Goal: Transaction & Acquisition: Download file/media

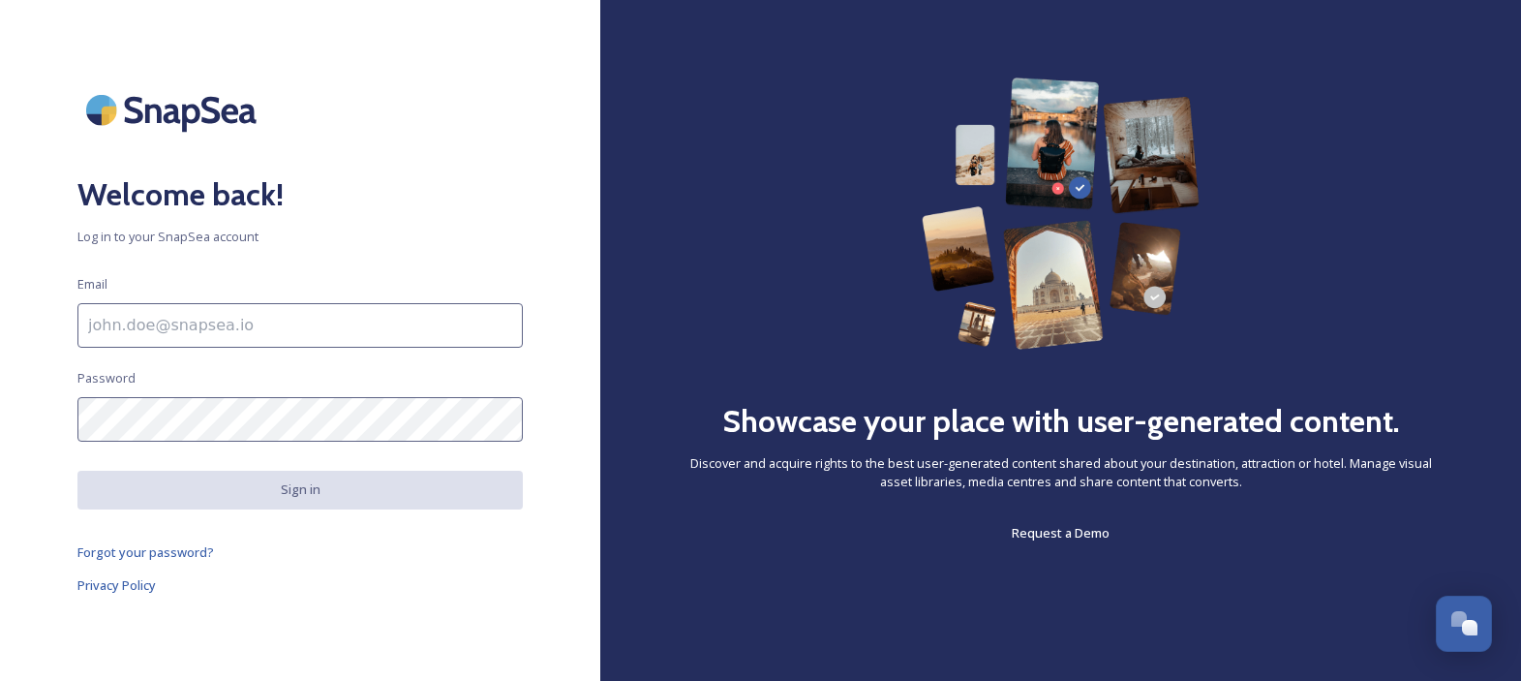
click at [253, 330] on input at bounding box center [299, 325] width 445 height 45
type input "[PERSON_NAME][EMAIL_ADDRESS][PERSON_NAME][DOMAIN_NAME]"
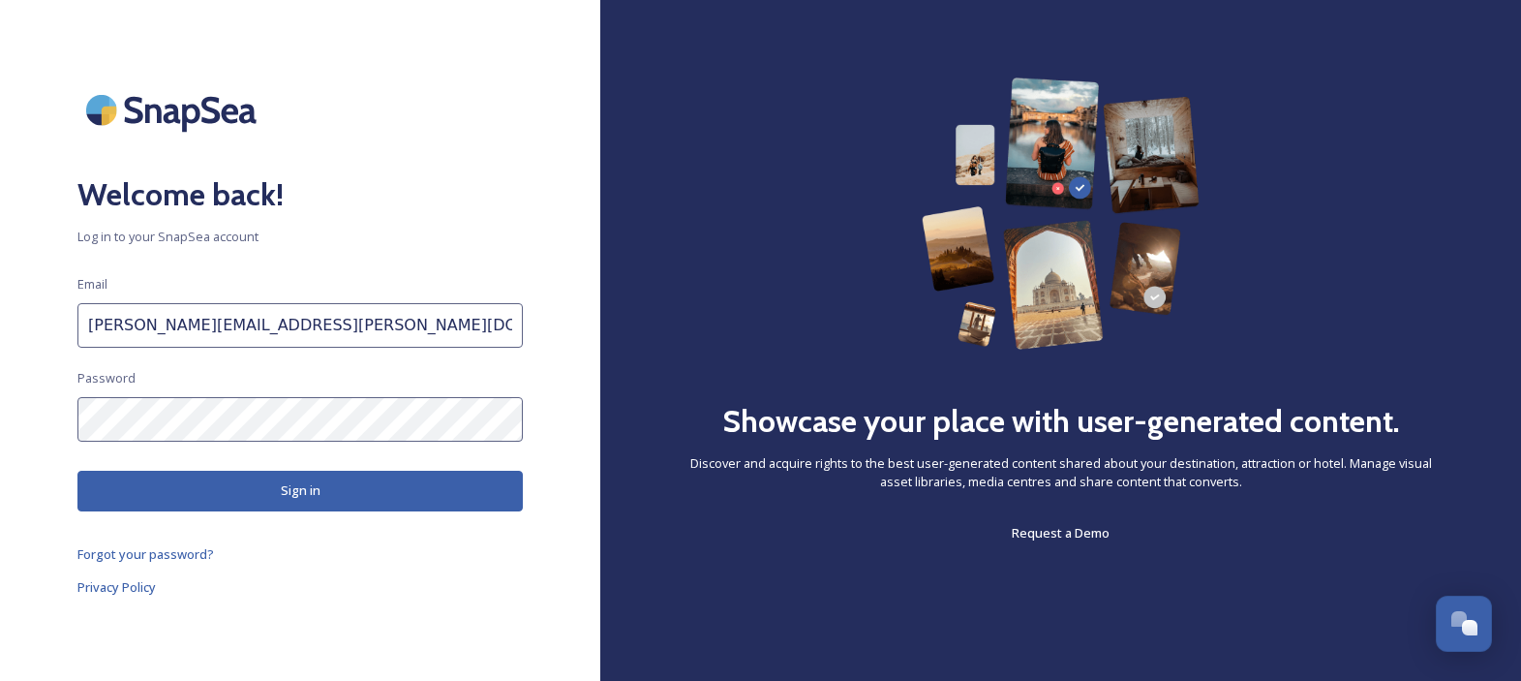
click at [302, 489] on button "Sign in" at bounding box center [299, 491] width 445 height 40
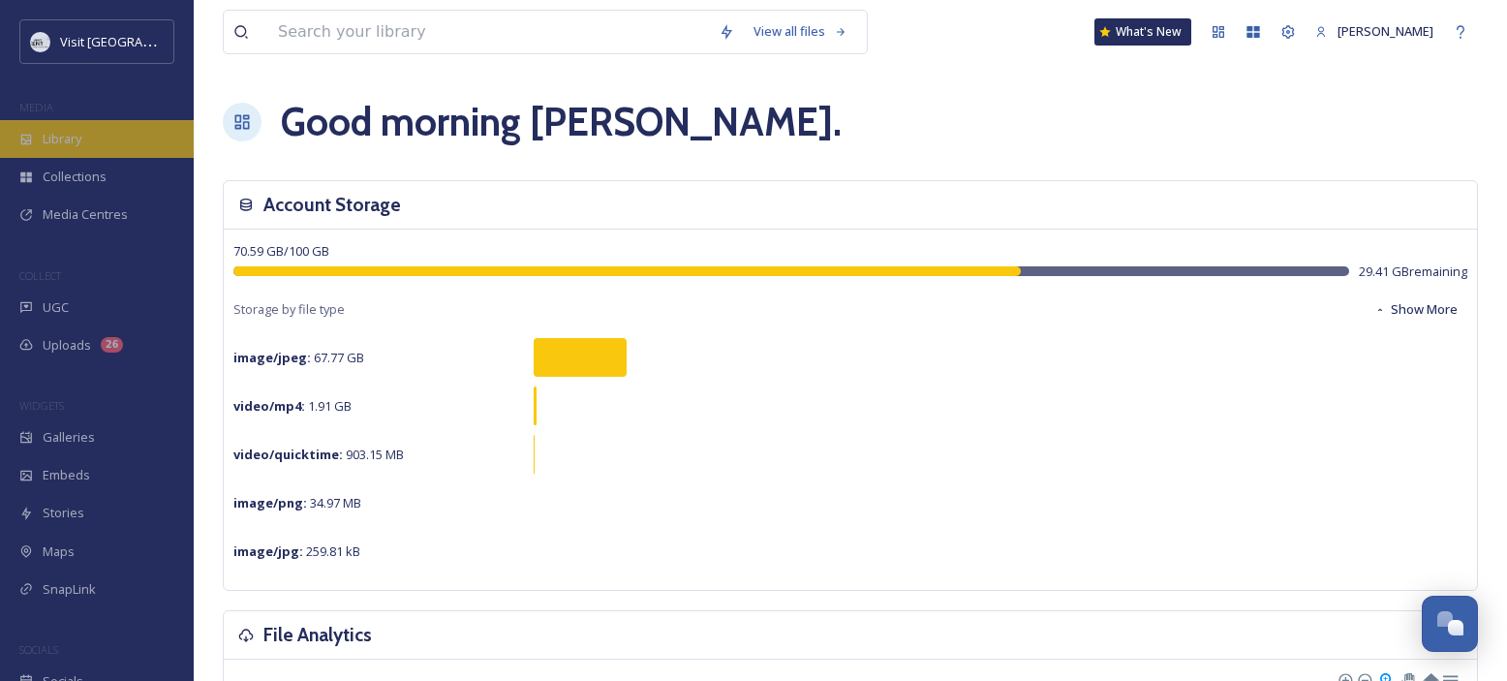
click at [63, 134] on span "Library" at bounding box center [62, 139] width 39 height 18
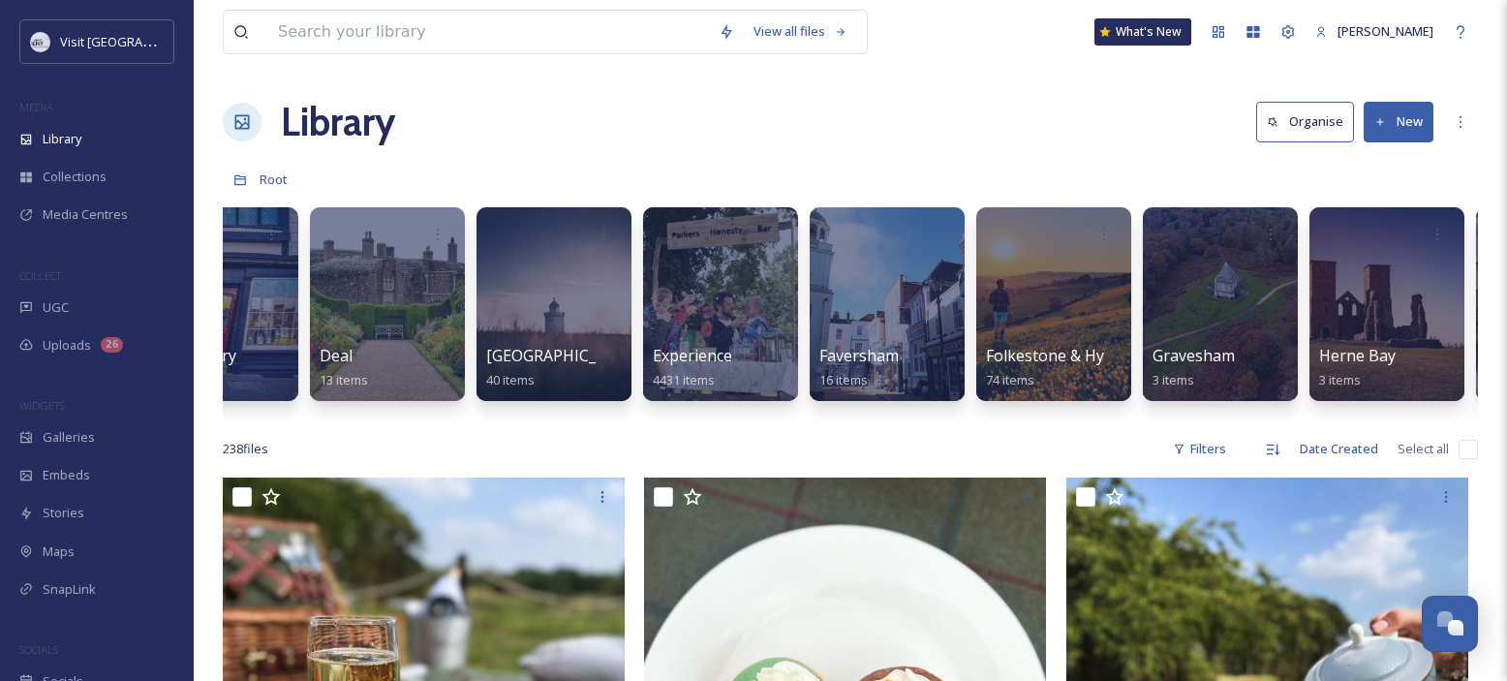
scroll to position [0, 391]
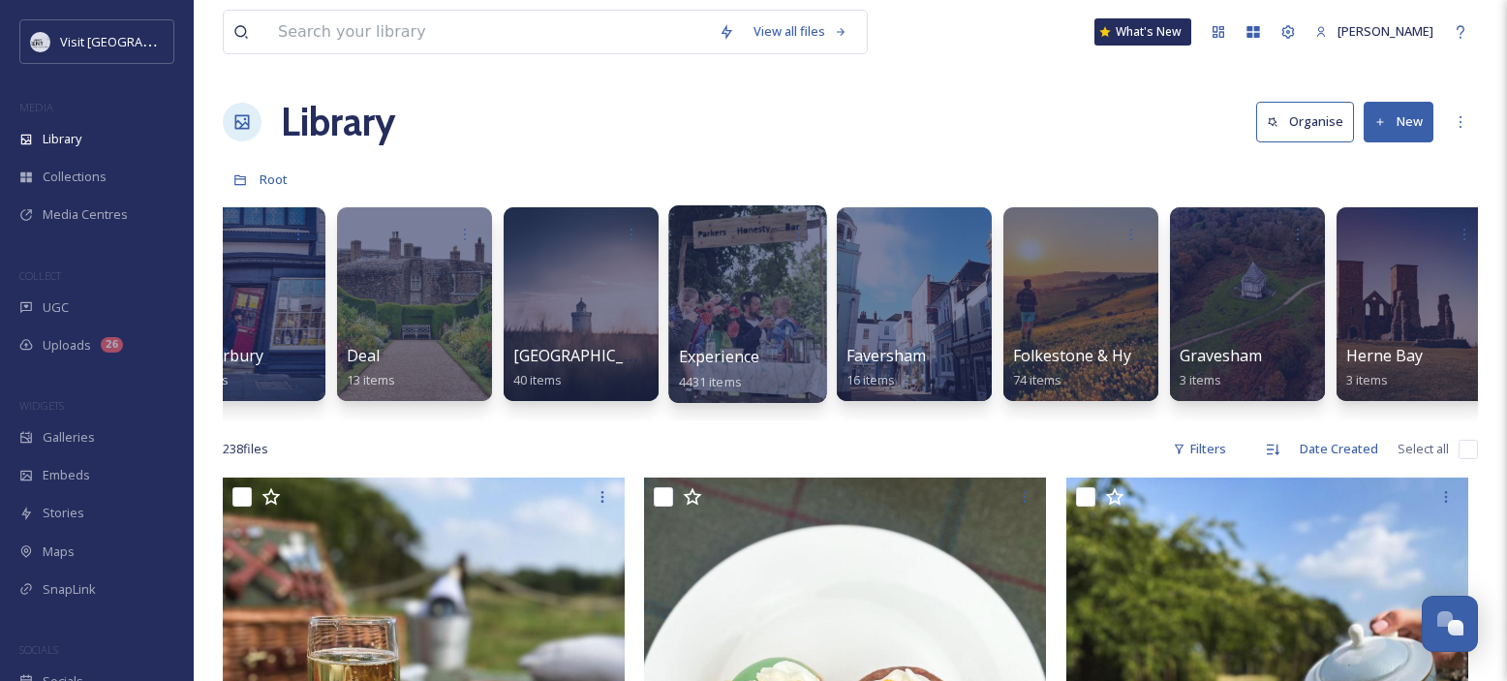
click at [757, 308] on div at bounding box center [747, 304] width 158 height 198
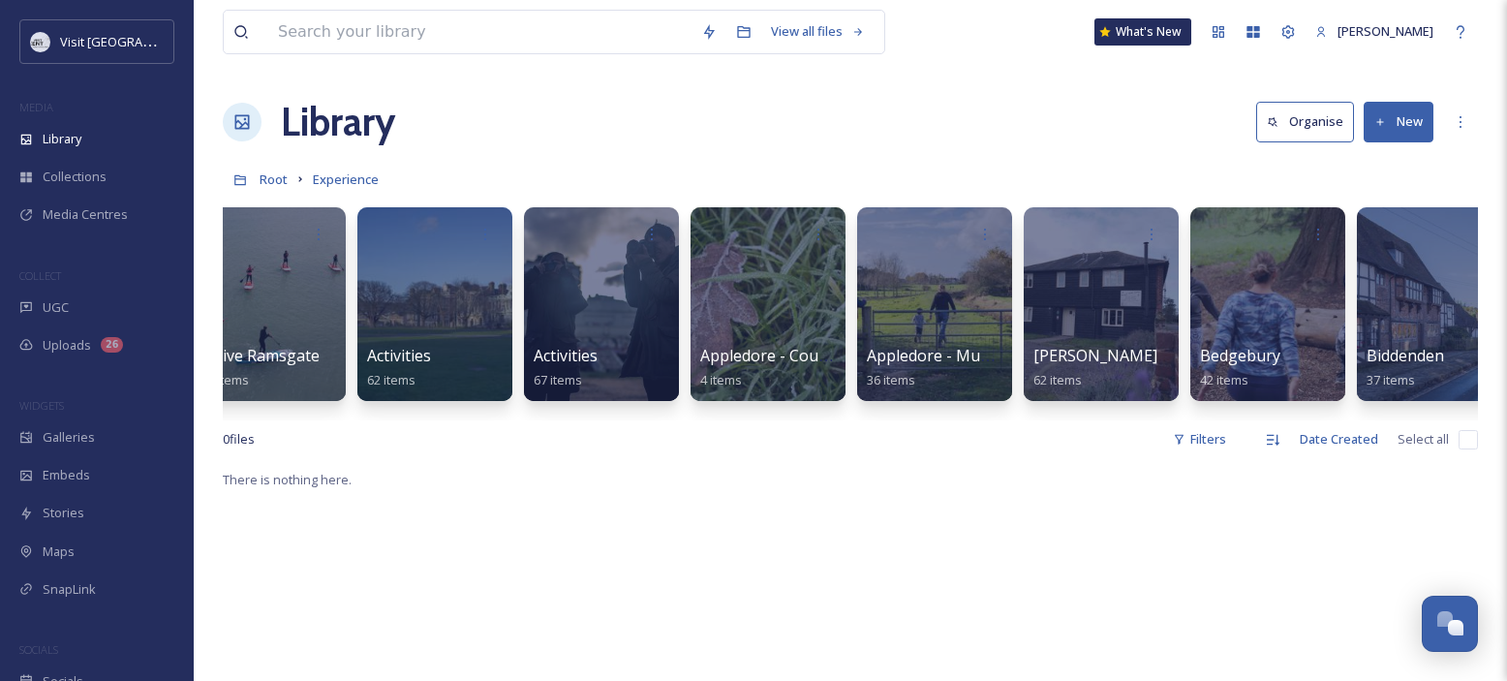
scroll to position [0, 417]
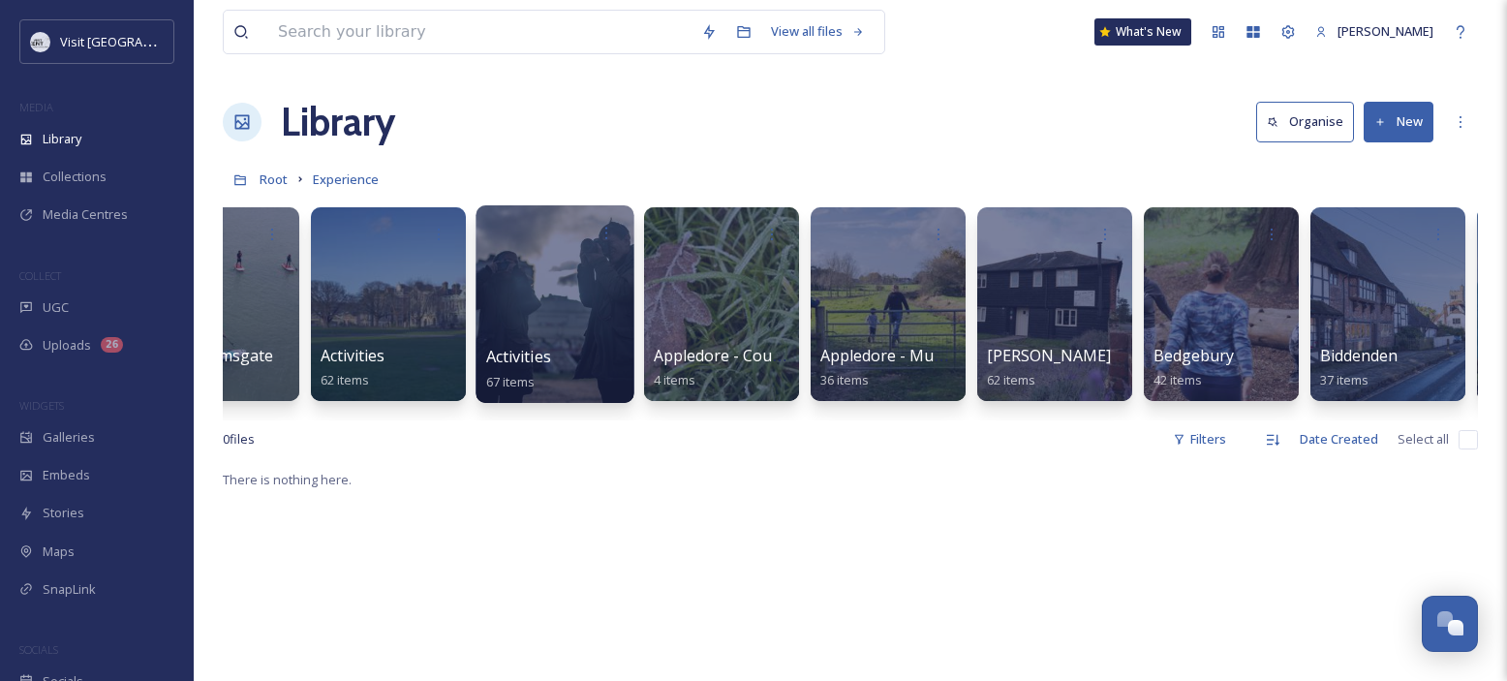
click at [565, 288] on div at bounding box center [554, 304] width 158 height 198
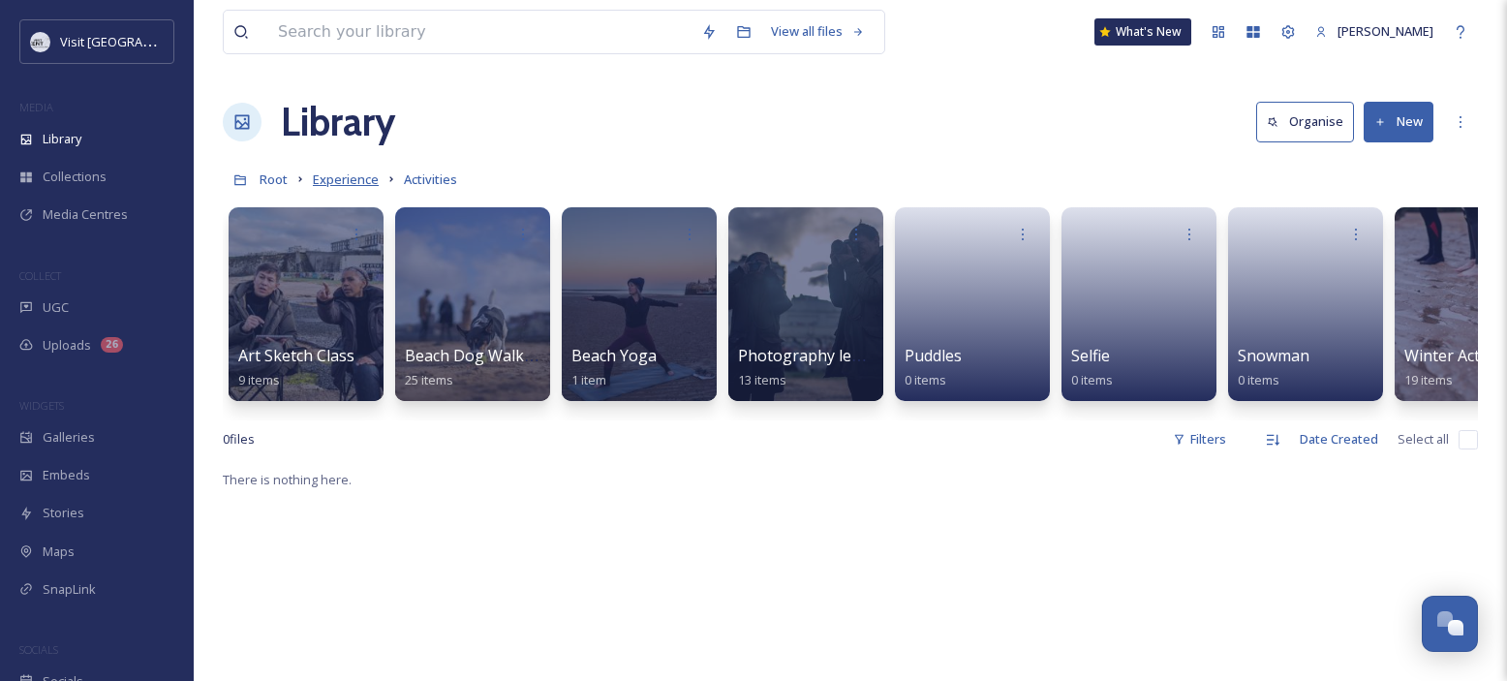
click at [339, 179] on span "Experience" at bounding box center [346, 178] width 66 height 17
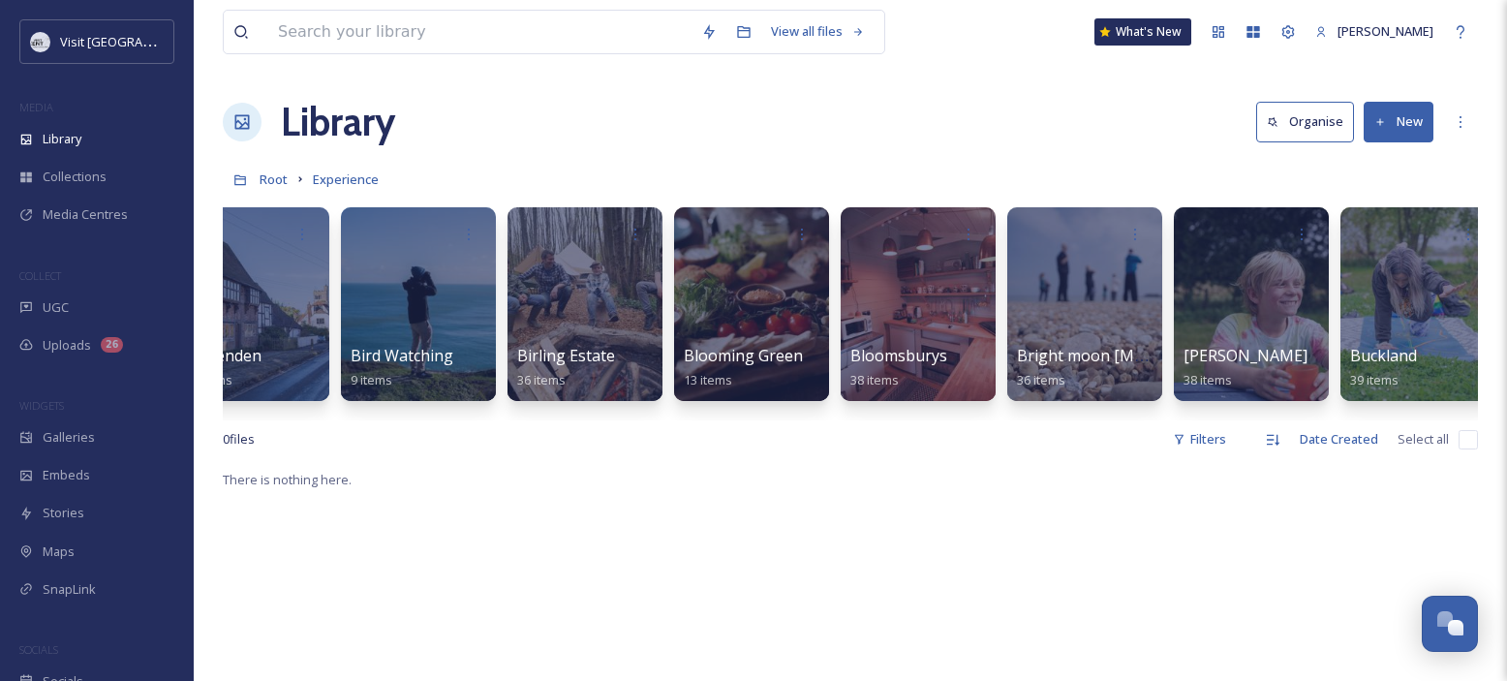
scroll to position [0, 1522]
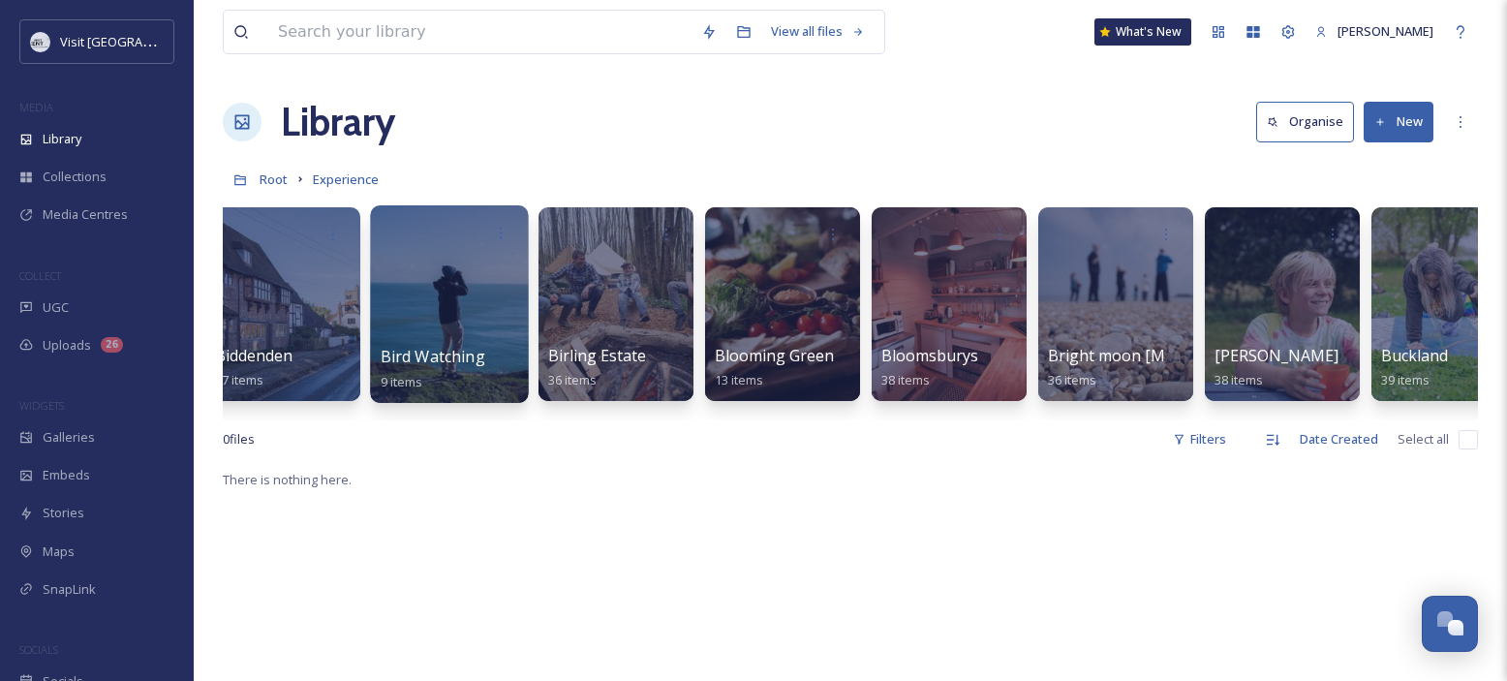
click at [462, 298] on div at bounding box center [449, 304] width 158 height 198
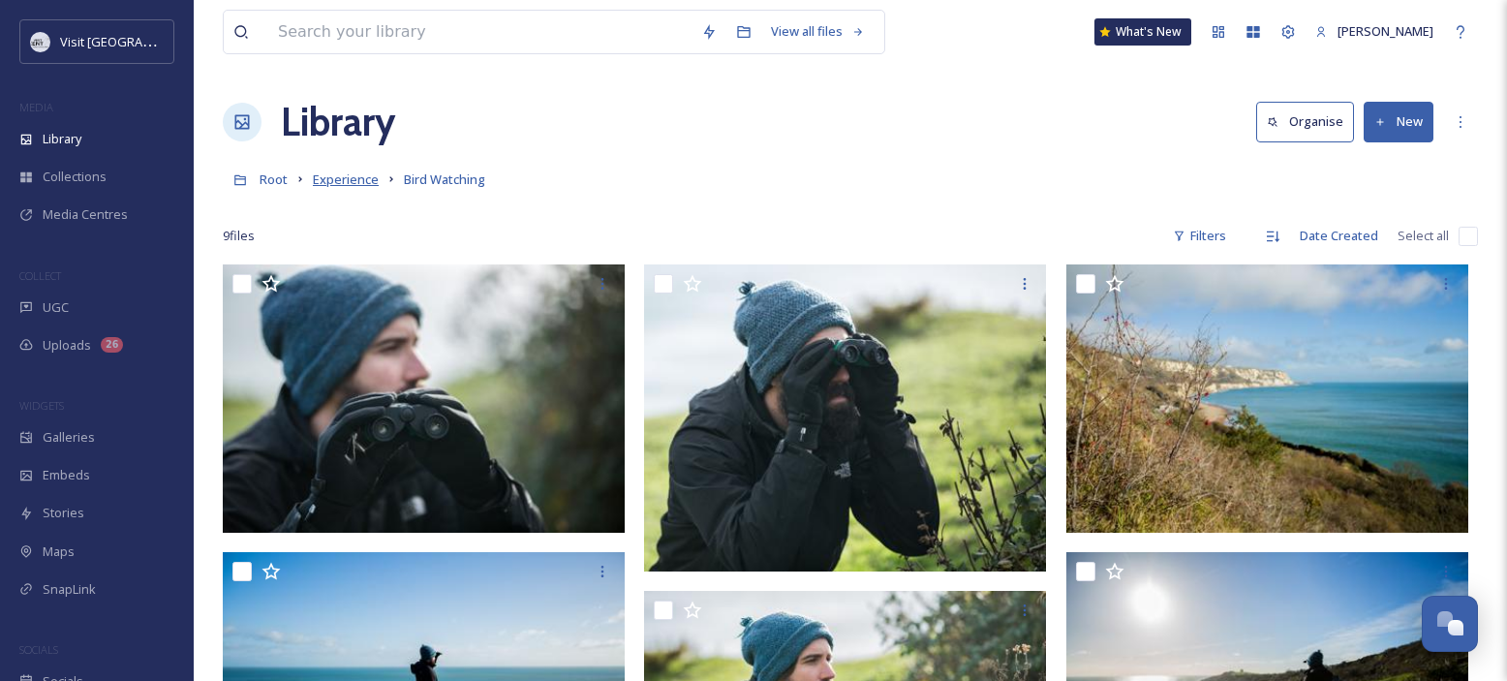
click at [340, 177] on span "Experience" at bounding box center [346, 178] width 66 height 17
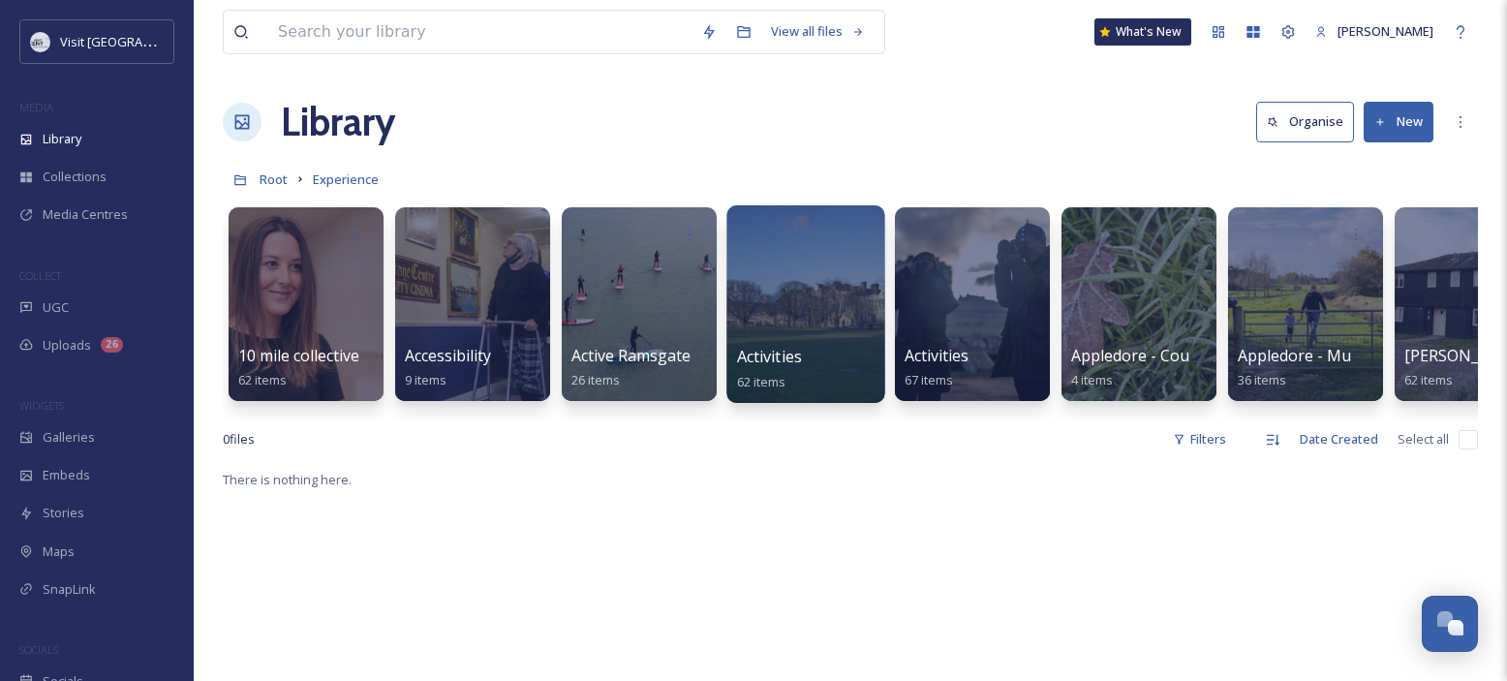
click at [801, 309] on div at bounding box center [805, 304] width 158 height 198
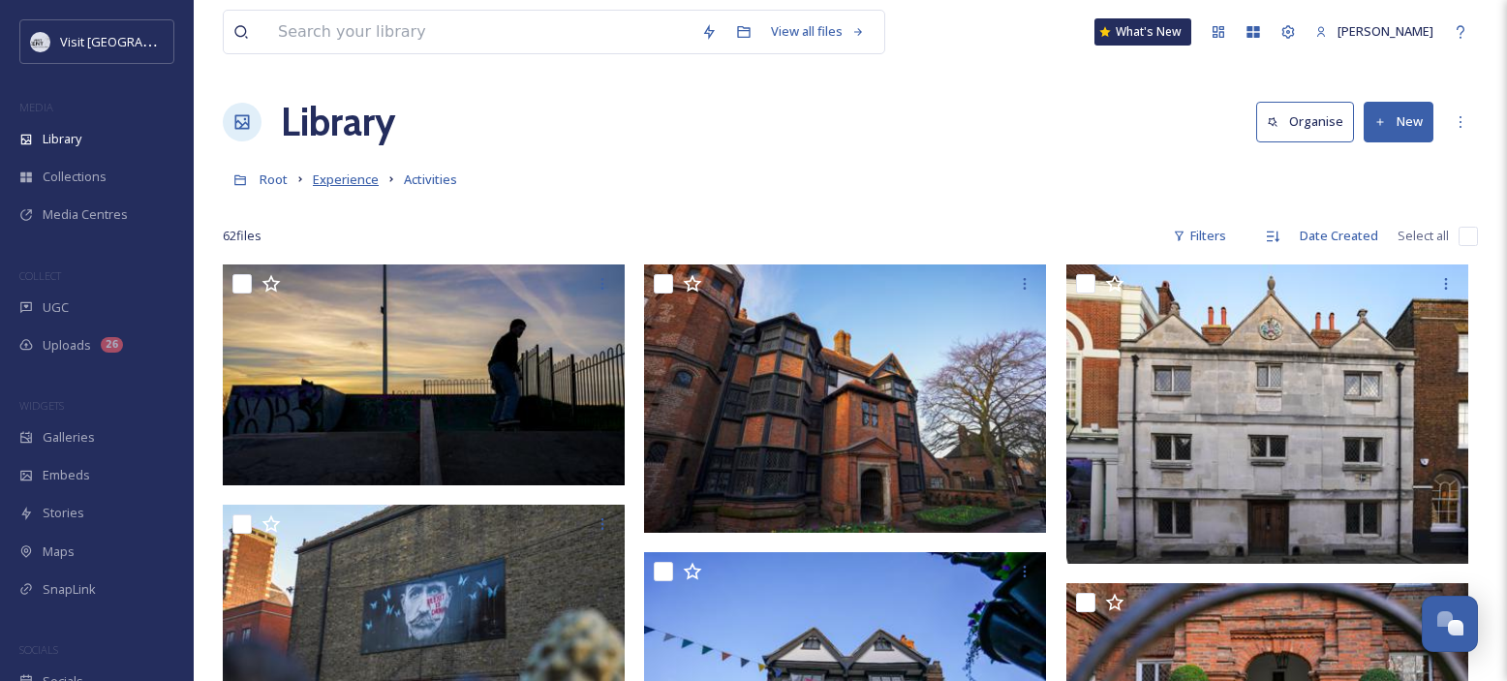
click at [350, 177] on span "Experience" at bounding box center [346, 178] width 66 height 17
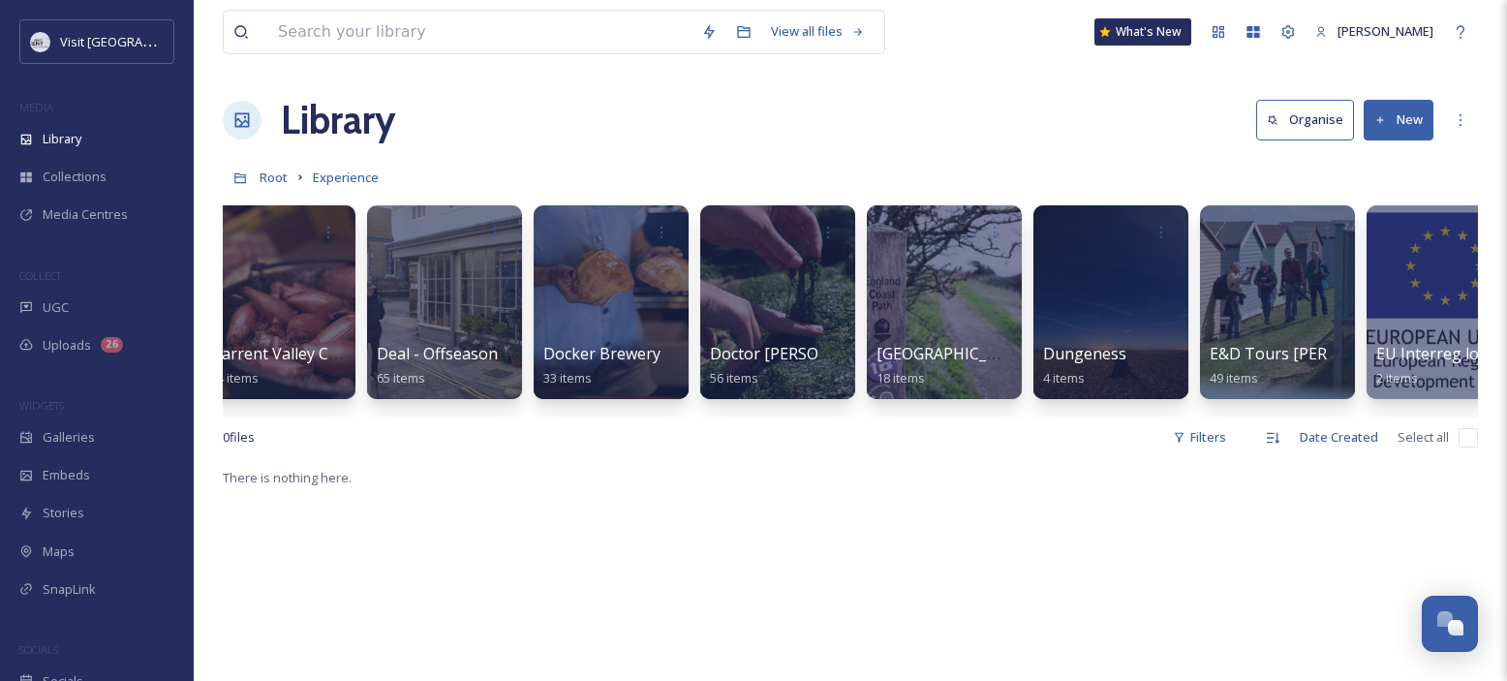
scroll to position [0, 5861]
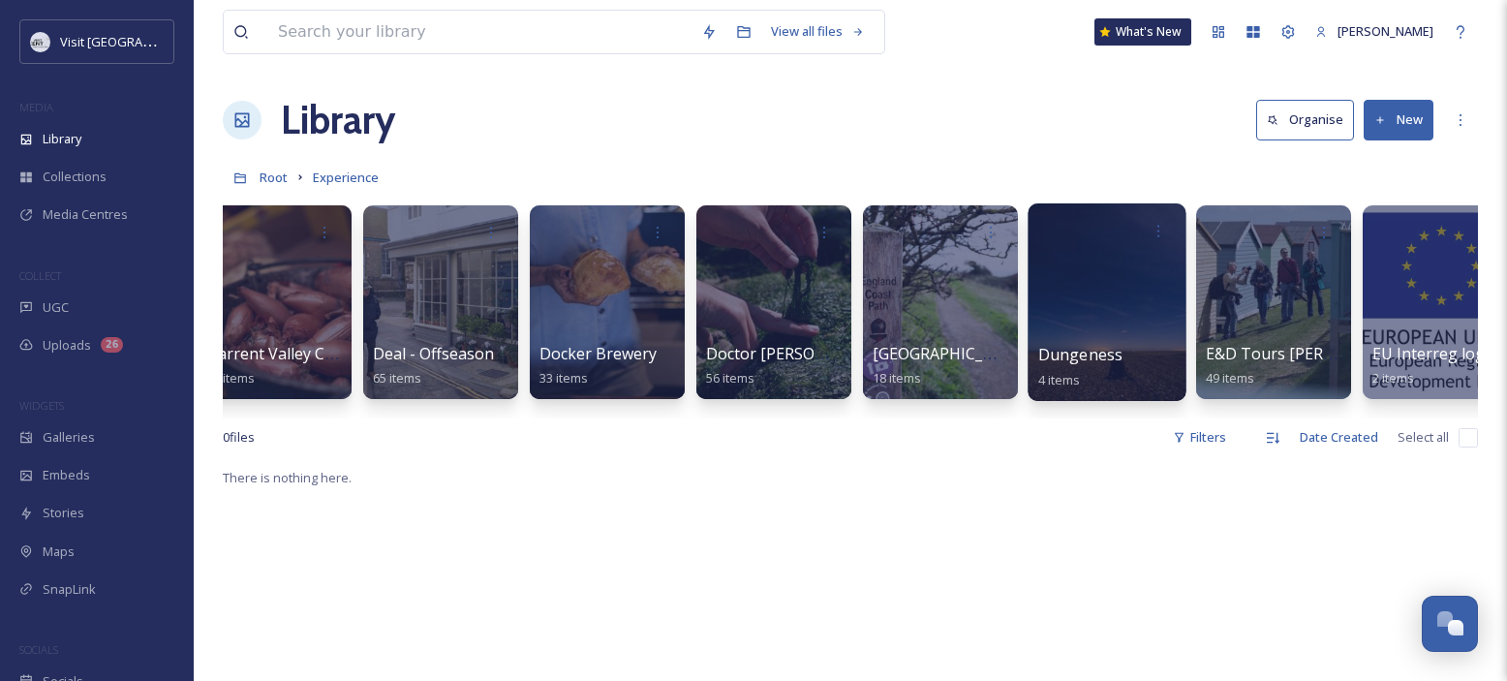
click at [1050, 304] on div at bounding box center [1106, 302] width 158 height 198
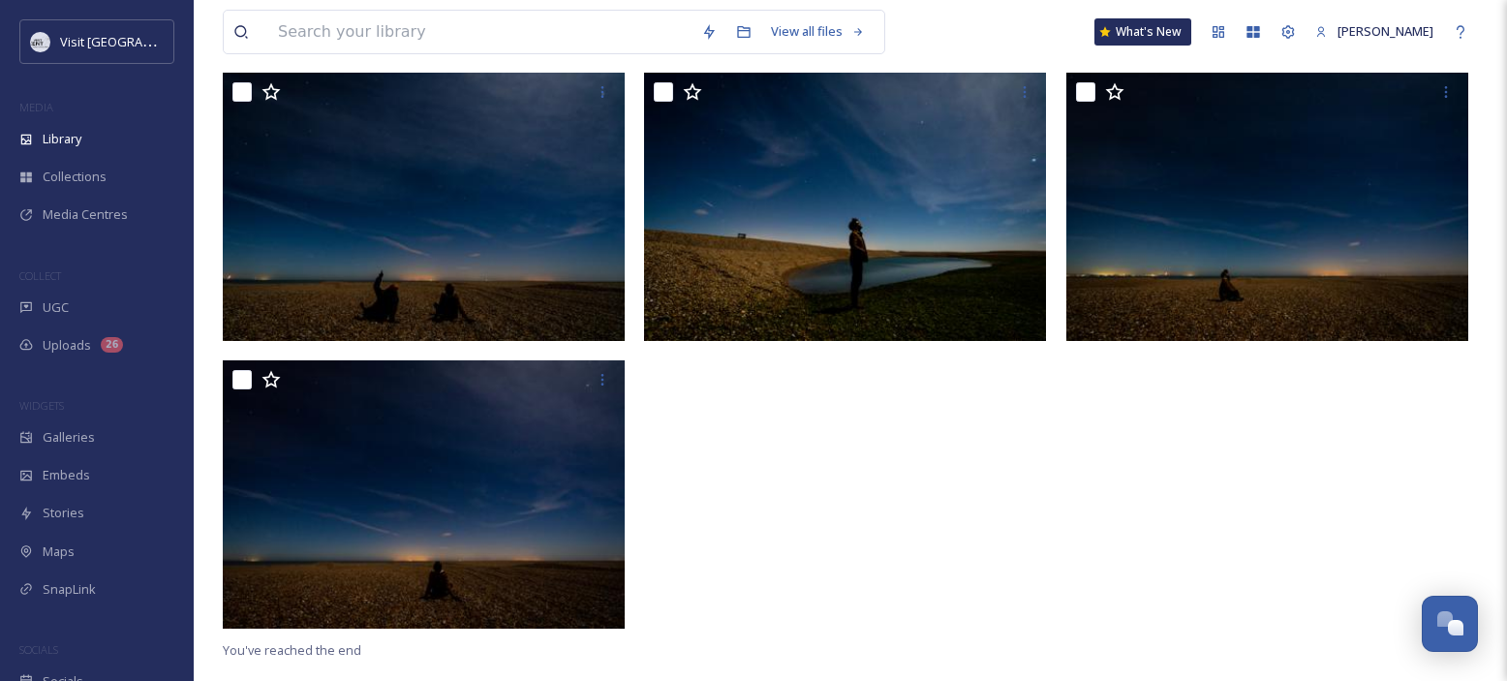
scroll to position [190, 0]
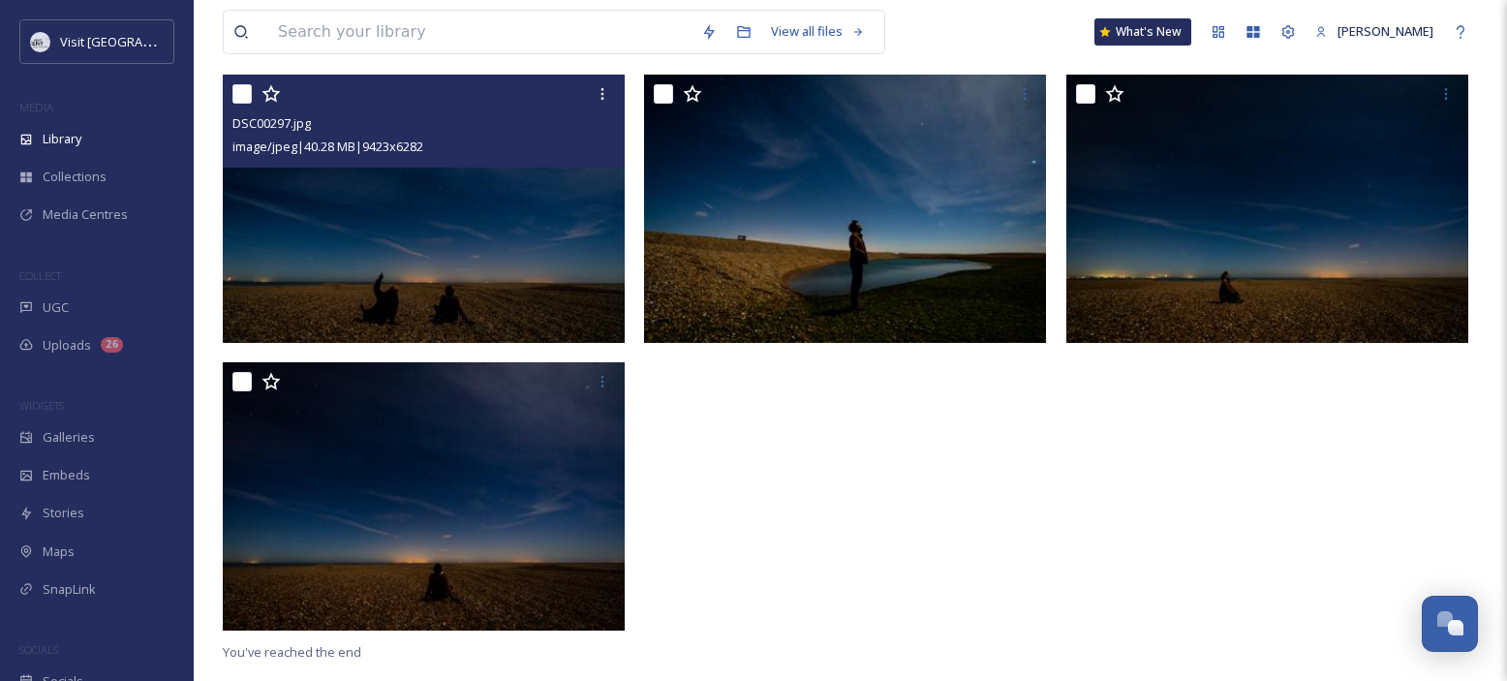
click at [461, 190] on img at bounding box center [424, 209] width 402 height 268
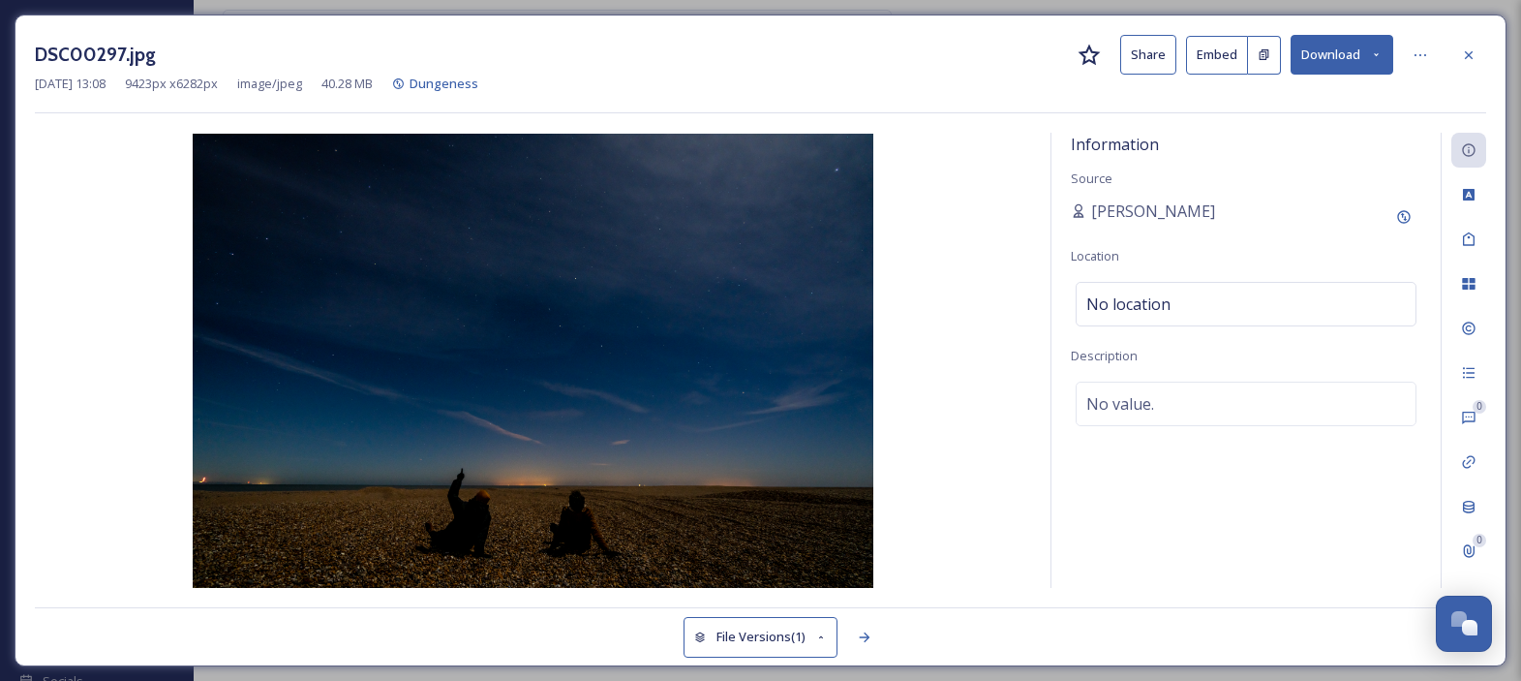
click at [1375, 48] on icon at bounding box center [1376, 54] width 13 height 13
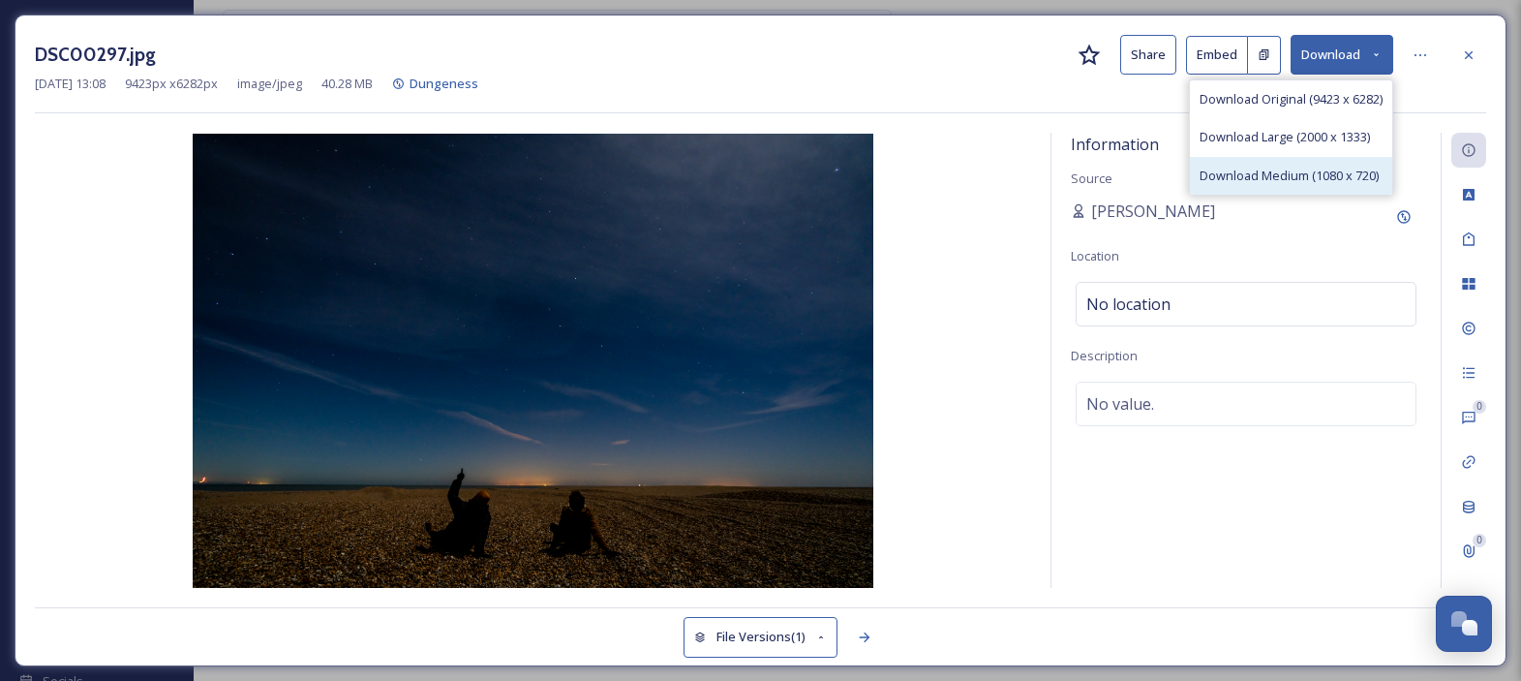
click at [1284, 171] on span "Download Medium (1080 x 720)" at bounding box center [1289, 176] width 179 height 18
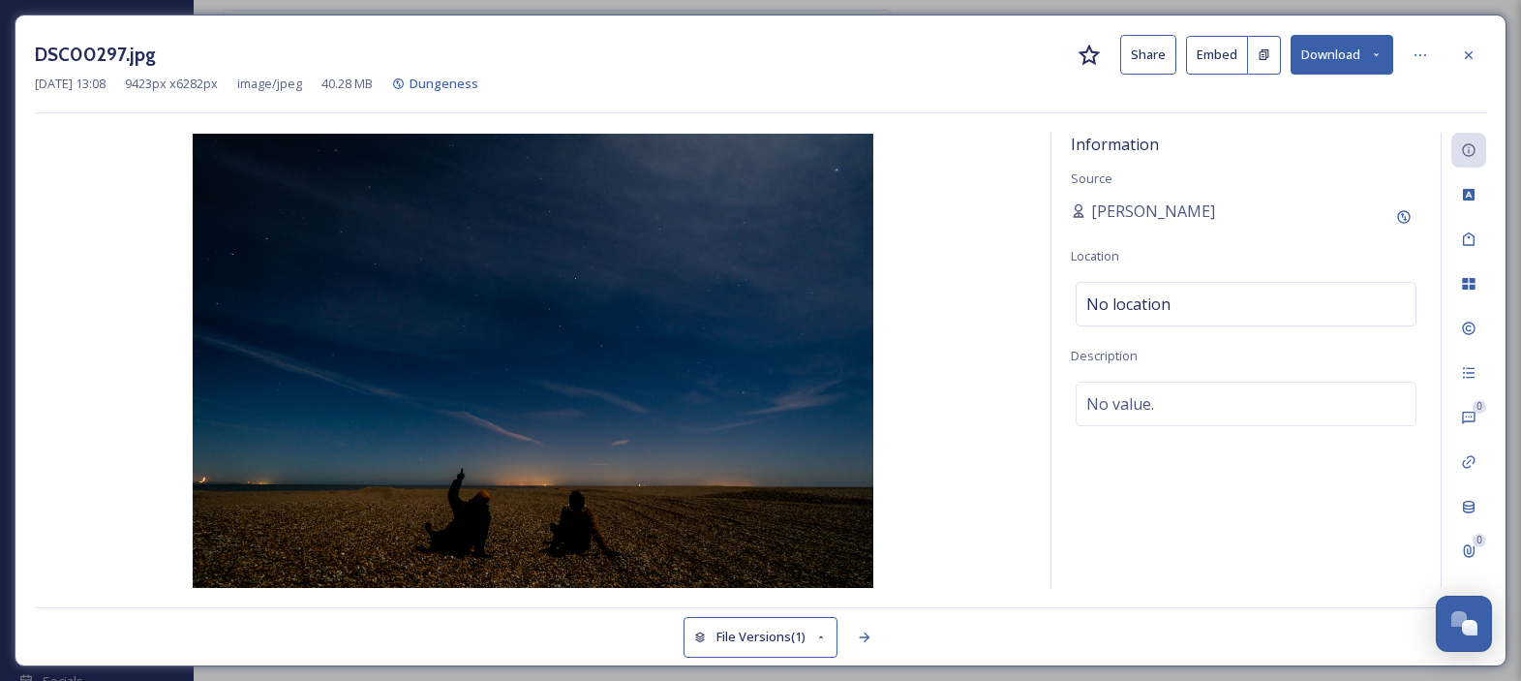
click at [14, 9] on div "DSC00297.jpg Share Embed Download [DATE] 13:08 9423 px x 6282 px image/jpeg 40.…" at bounding box center [760, 340] width 1521 height 681
click at [1471, 53] on icon at bounding box center [1468, 54] width 15 height 15
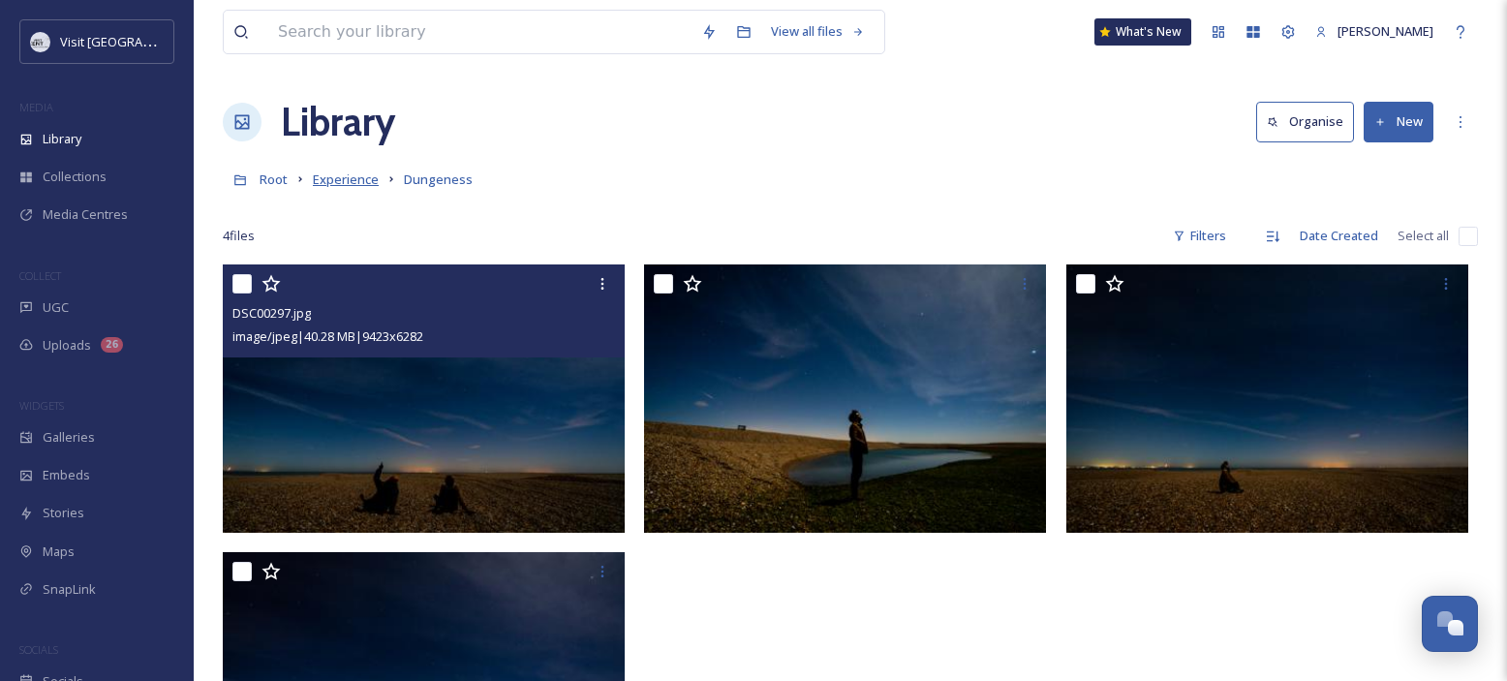
click at [324, 180] on span "Experience" at bounding box center [346, 178] width 66 height 17
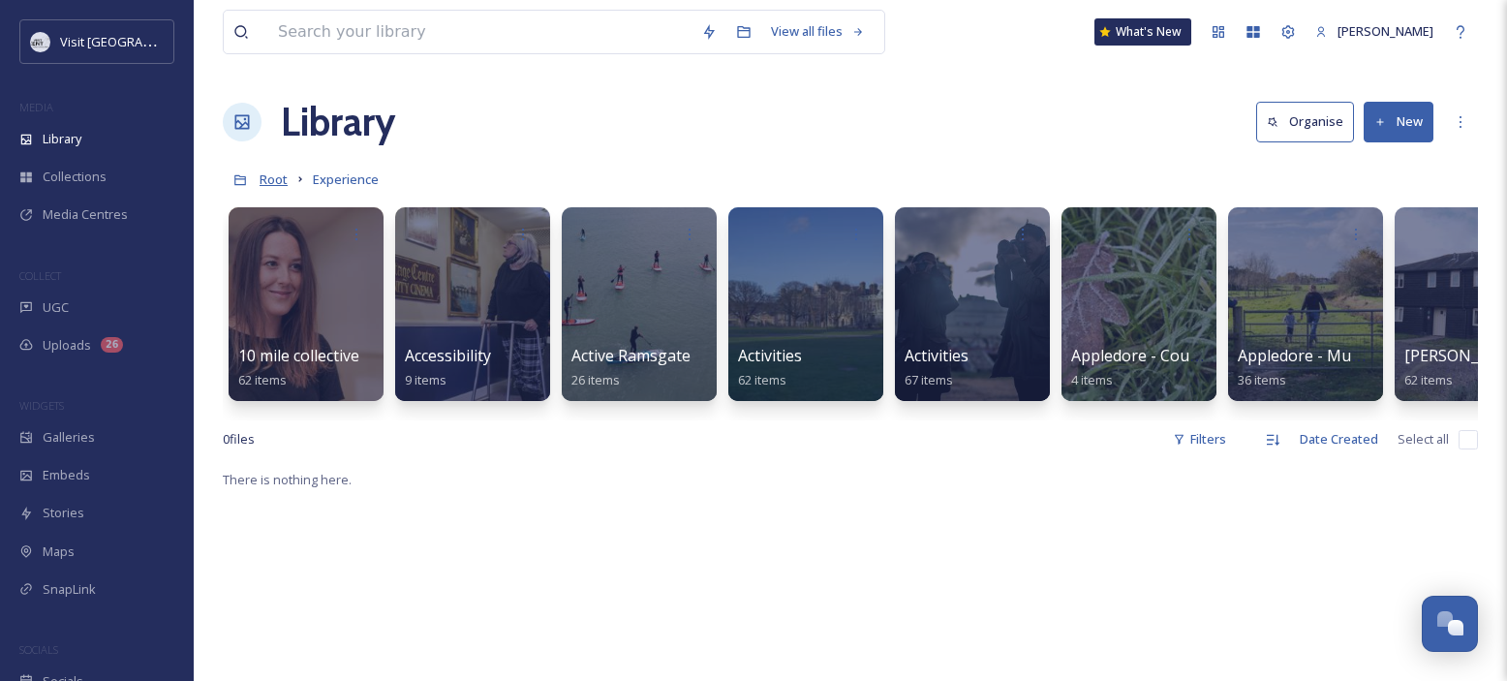
click at [270, 180] on span "Root" at bounding box center [274, 178] width 28 height 17
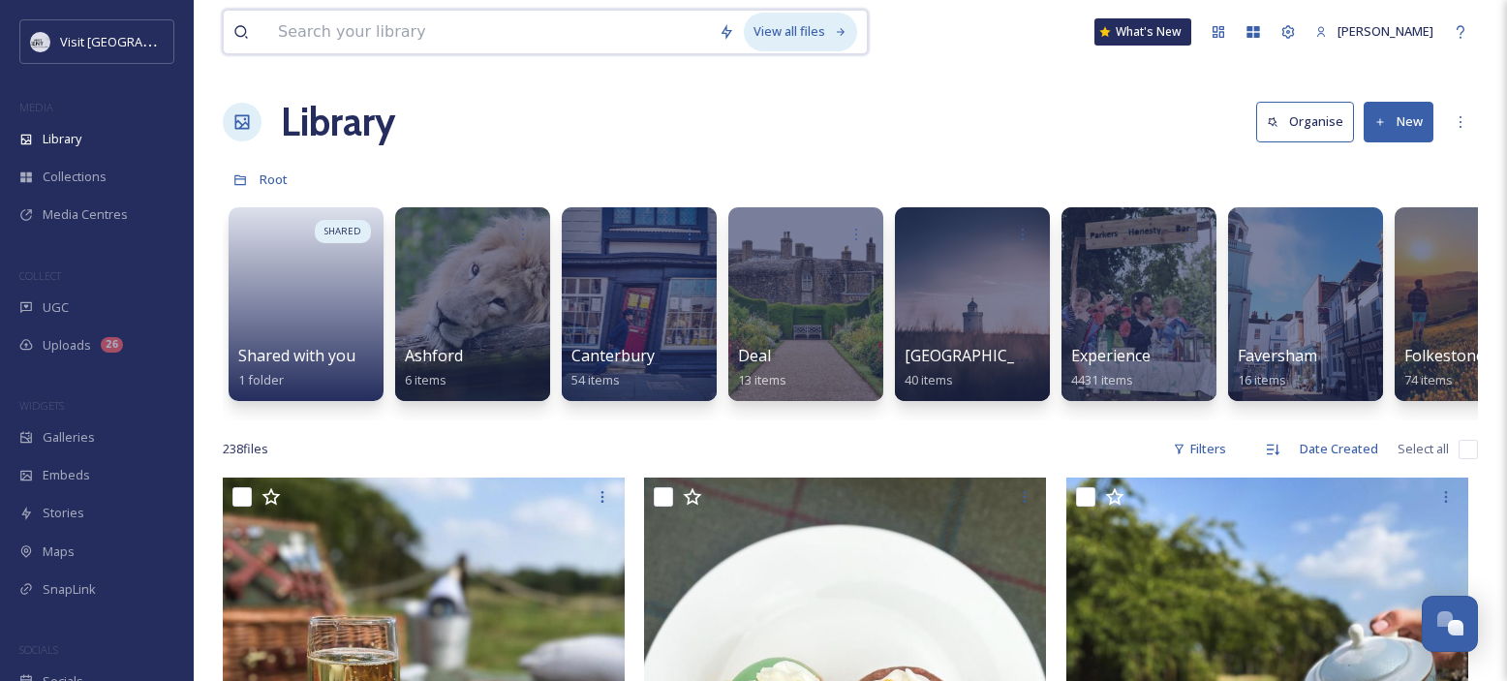
click at [777, 23] on div "View all files" at bounding box center [800, 32] width 113 height 38
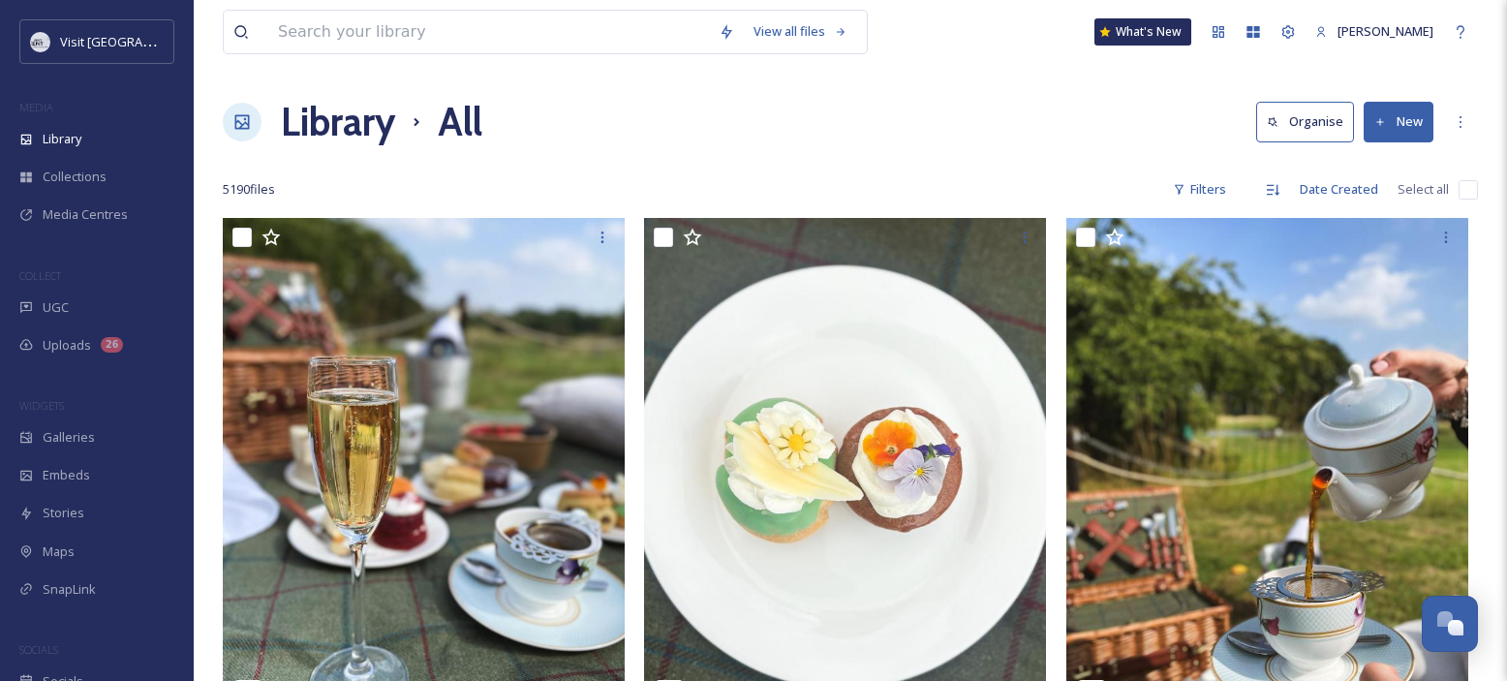
click at [1469, 187] on input "checkbox" at bounding box center [1467, 189] width 19 height 19
click at [1466, 190] on input "checkbox" at bounding box center [1467, 189] width 19 height 19
click at [1470, 185] on input "checkbox" at bounding box center [1467, 189] width 19 height 19
checkbox input "false"
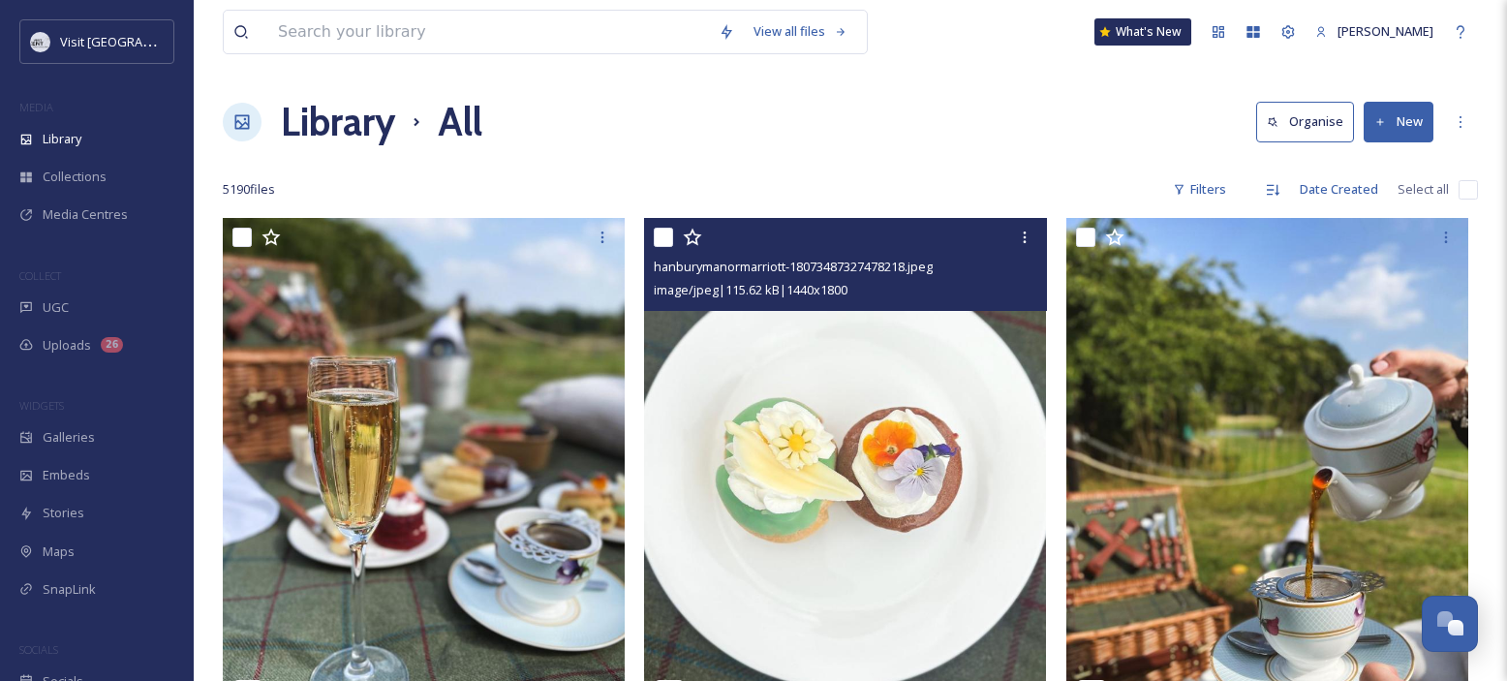
click at [664, 234] on input "checkbox" at bounding box center [663, 237] width 19 height 19
checkbox input "true"
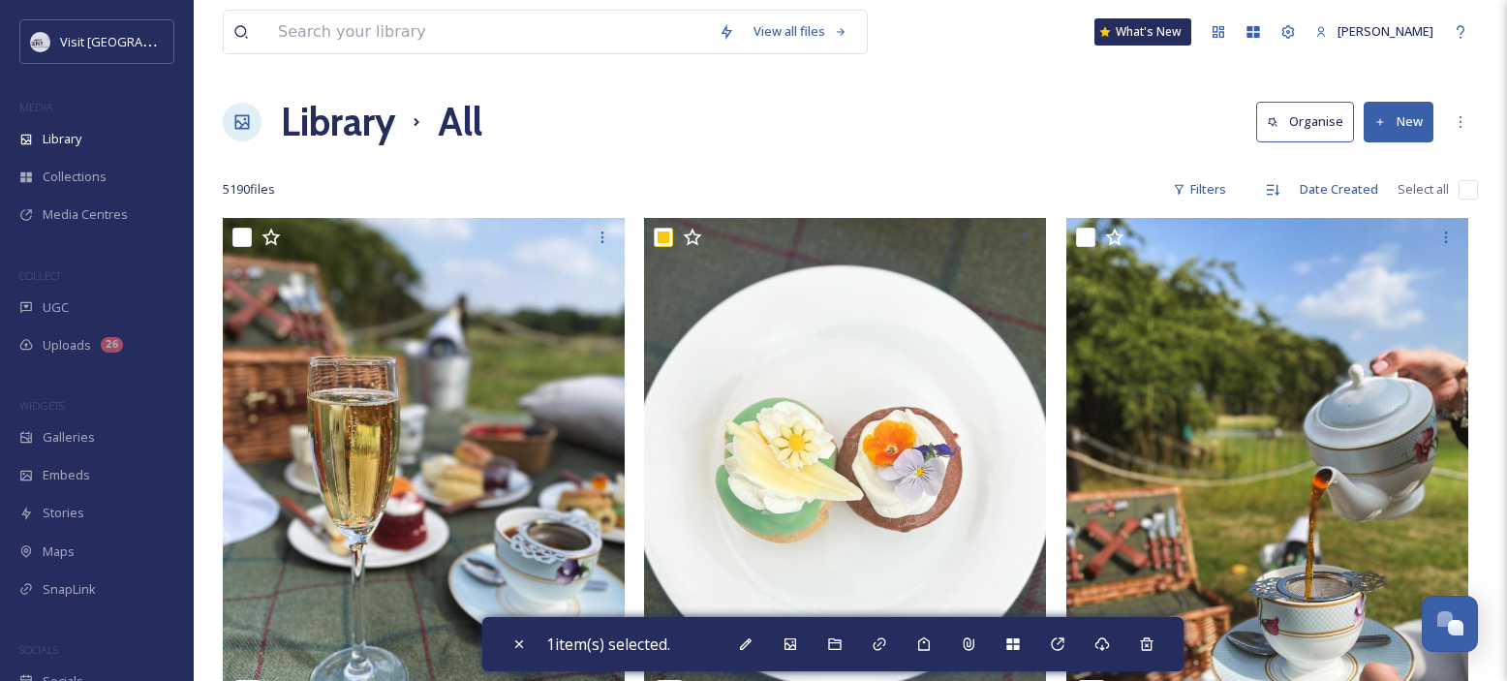
click at [739, 139] on div "Library All Organise New" at bounding box center [850, 122] width 1255 height 58
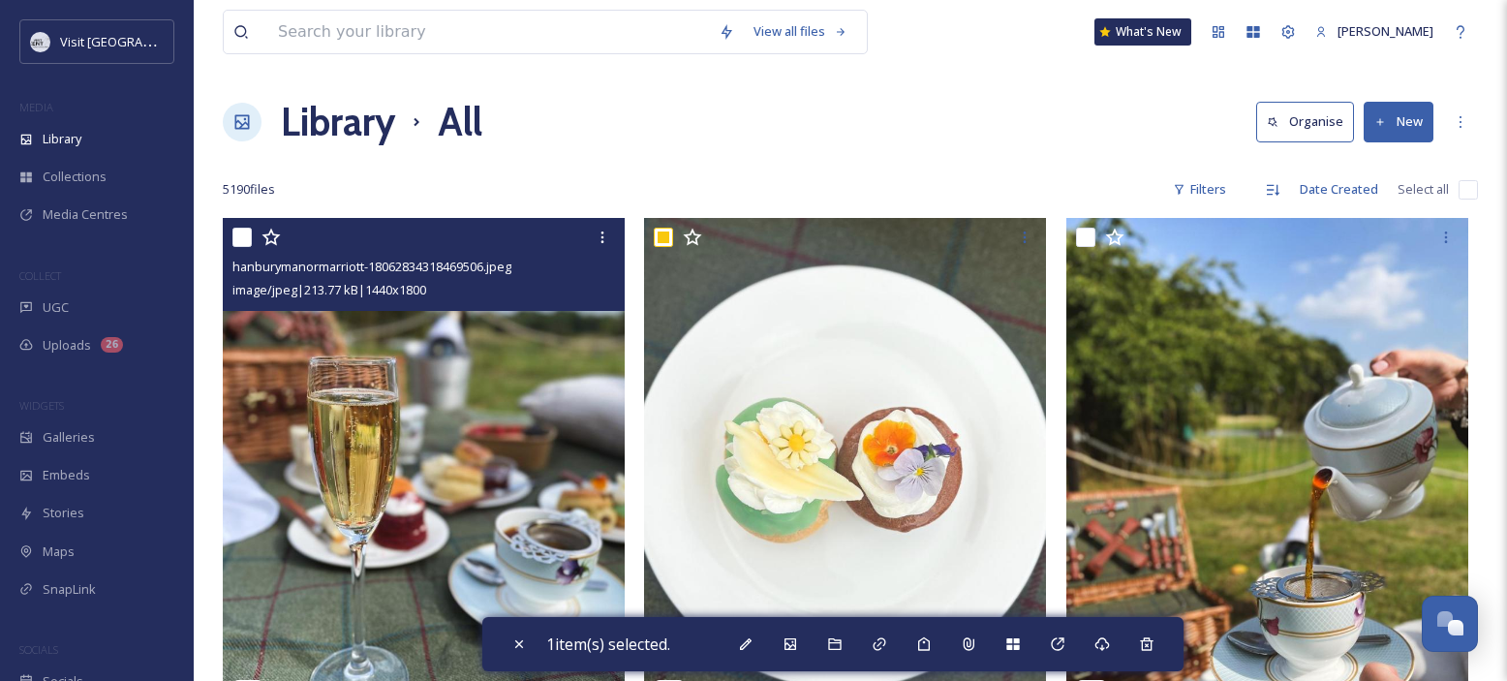
click at [241, 238] on input "checkbox" at bounding box center [241, 237] width 19 height 19
checkbox input "true"
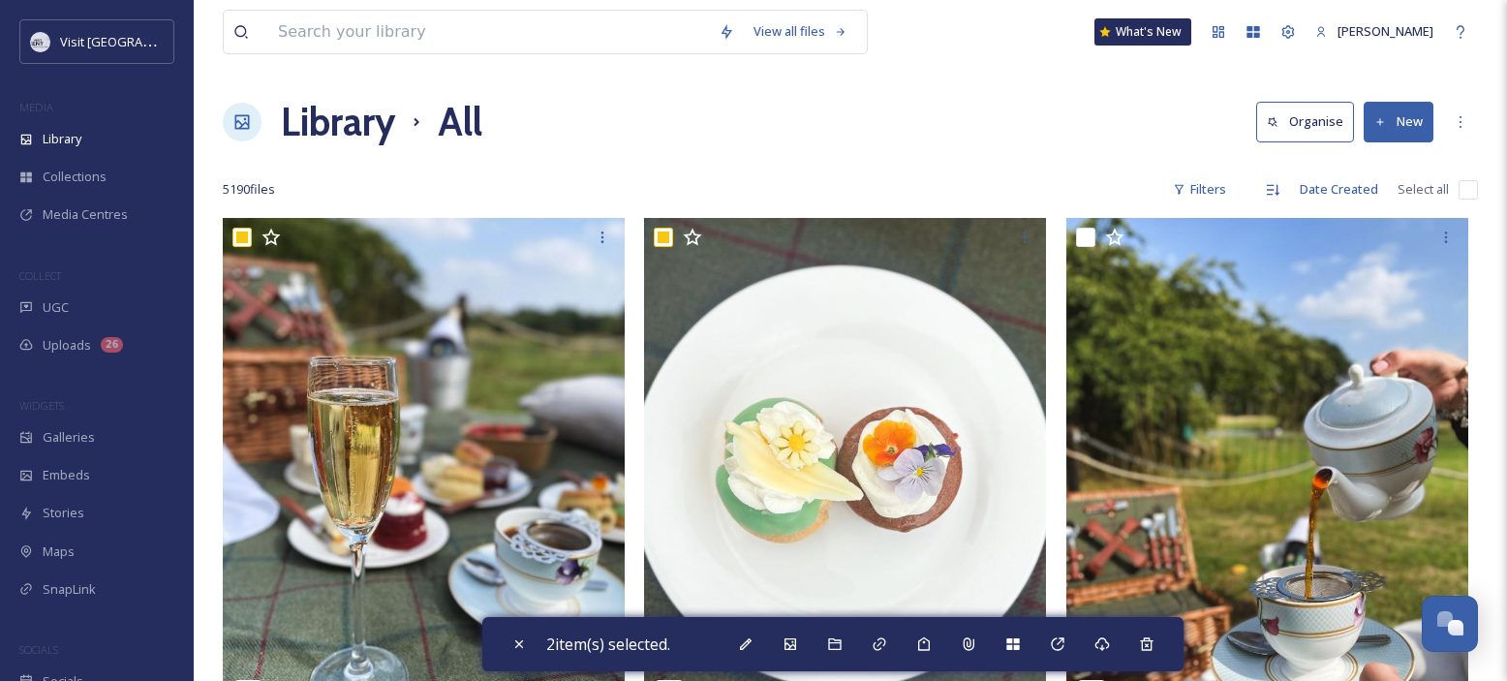
click at [1466, 189] on input "checkbox" at bounding box center [1467, 189] width 19 height 19
checkbox input "true"
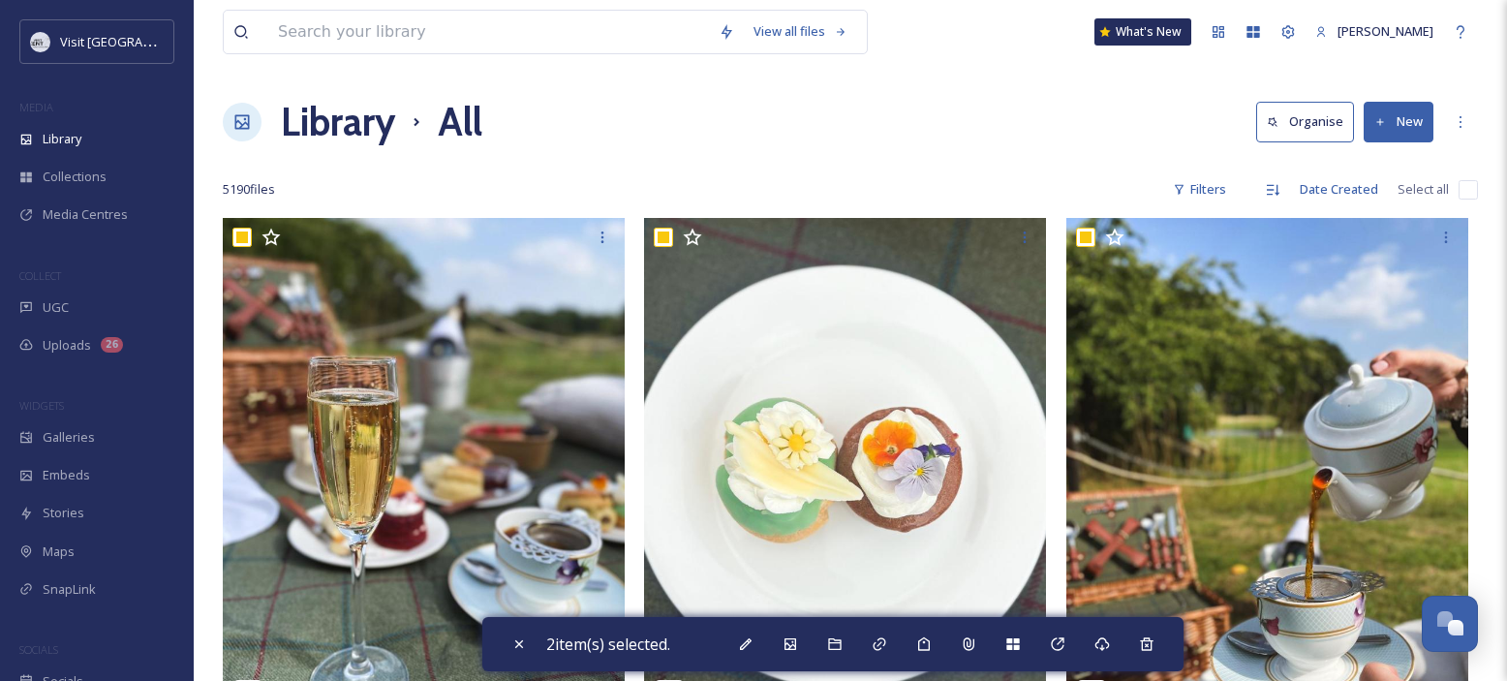
checkbox input "true"
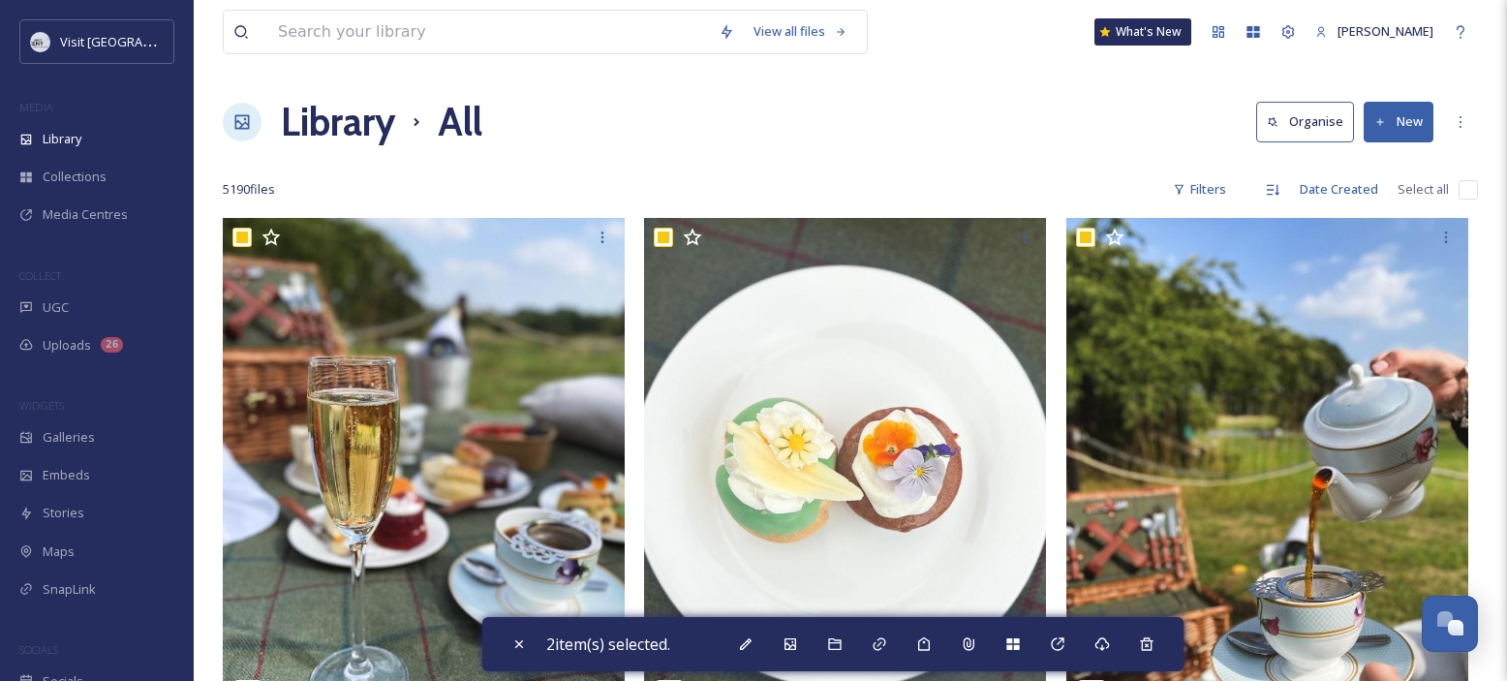
checkbox input "true"
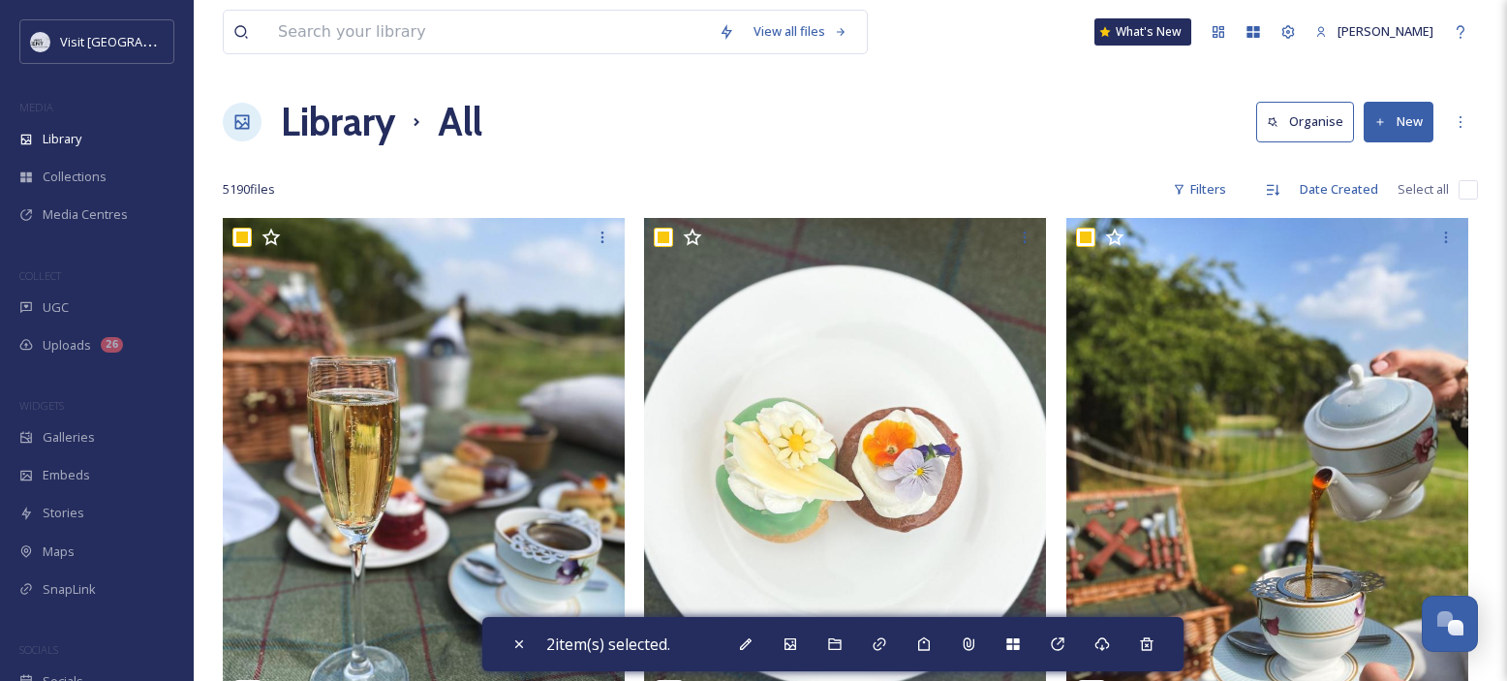
checkbox input "true"
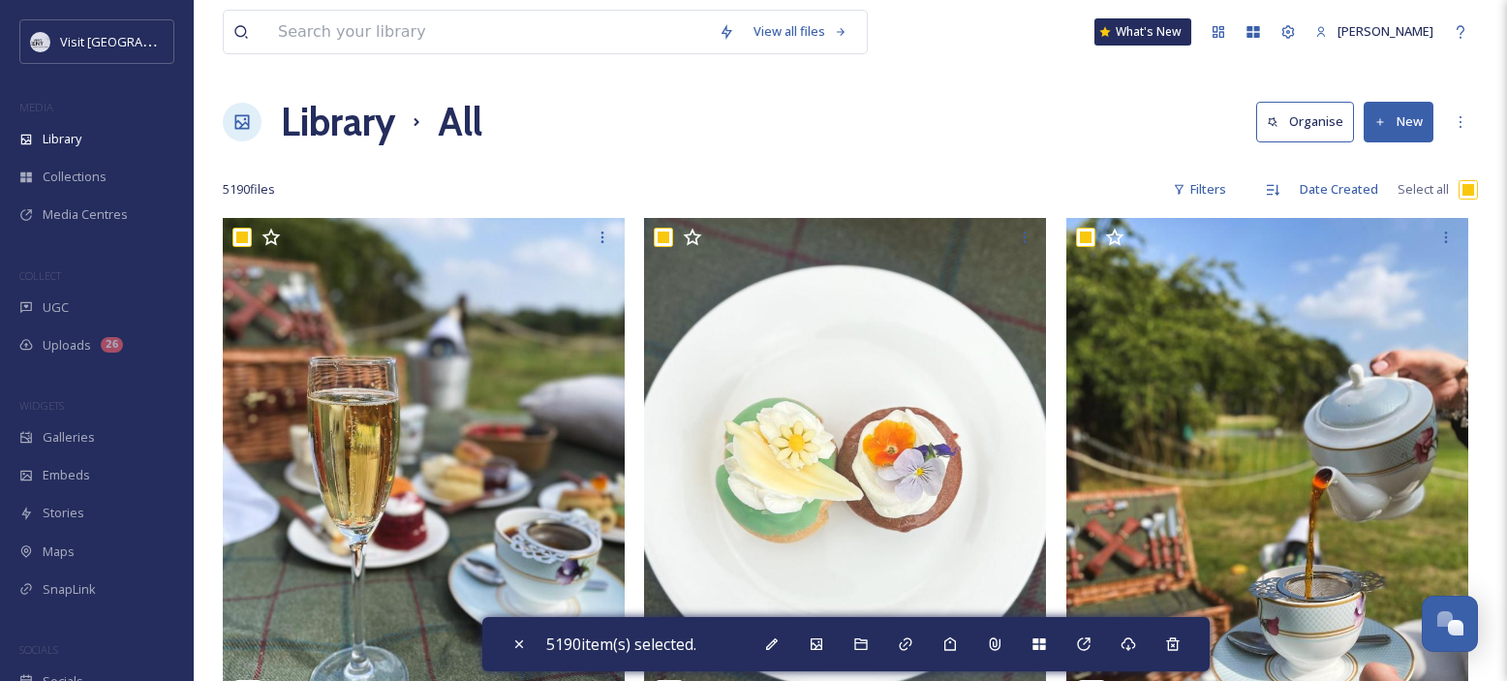
click at [1468, 185] on input "checkbox" at bounding box center [1467, 189] width 19 height 19
checkbox input "false"
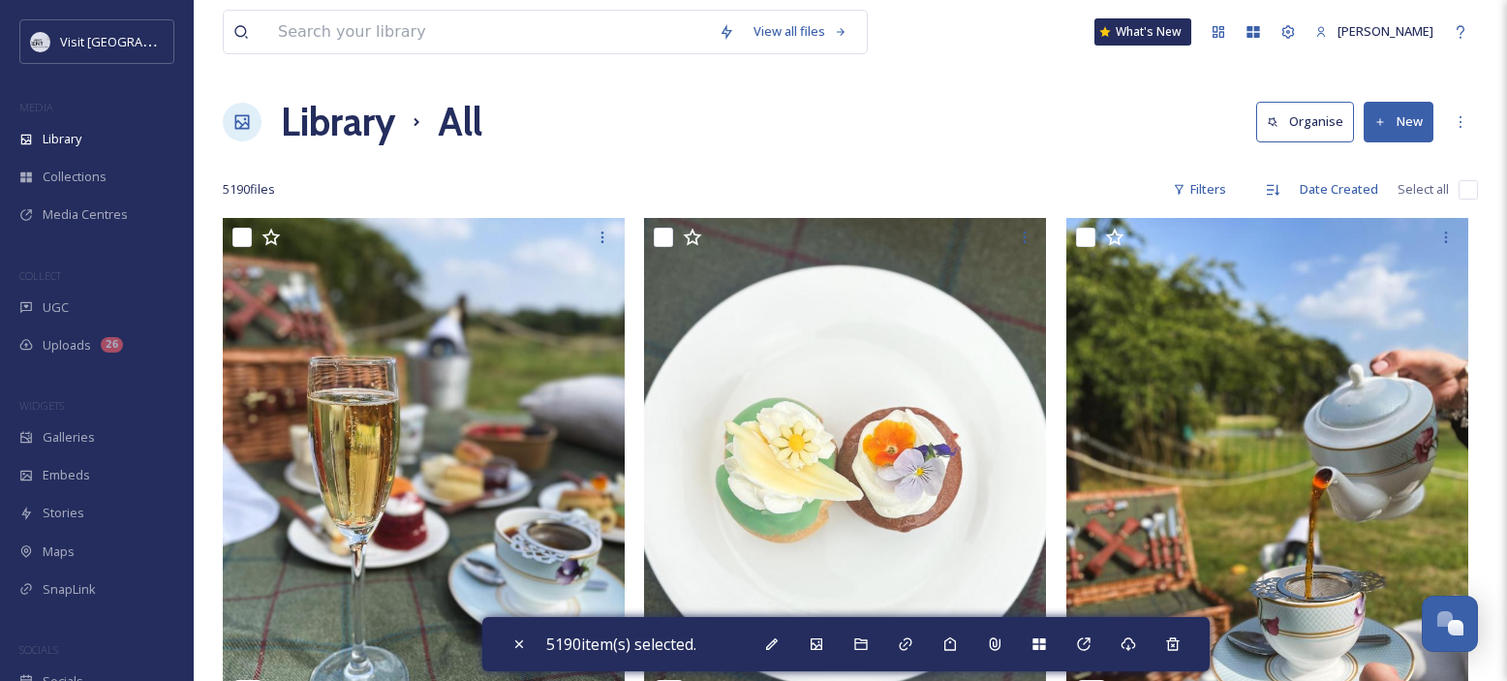
checkbox input "false"
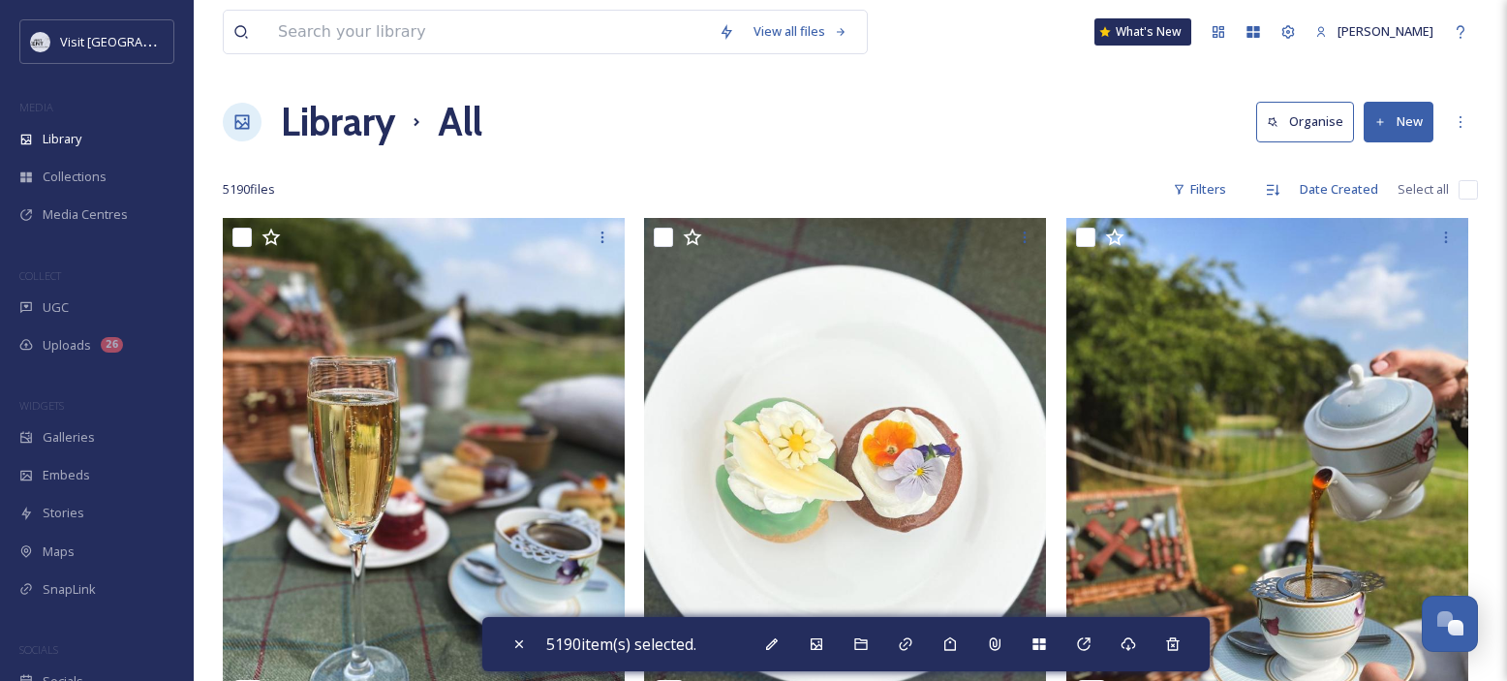
checkbox input "false"
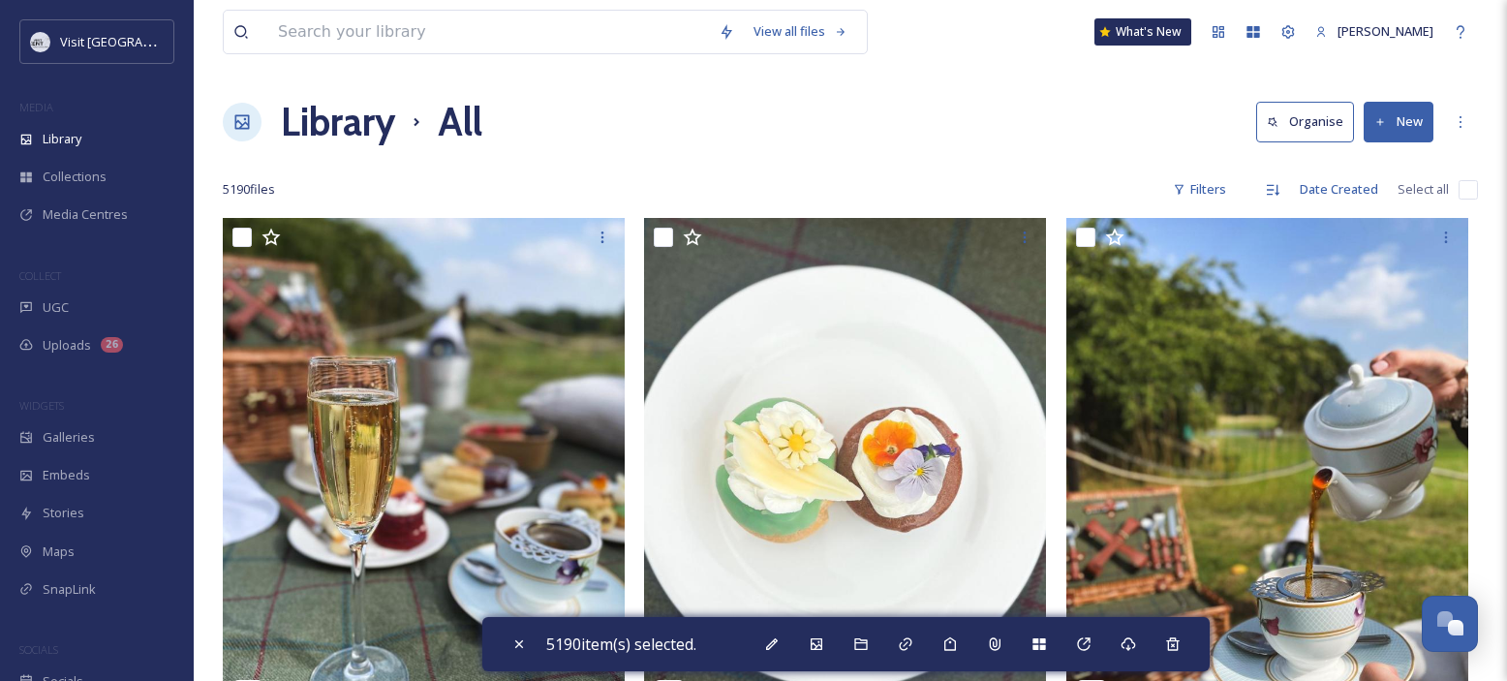
checkbox input "false"
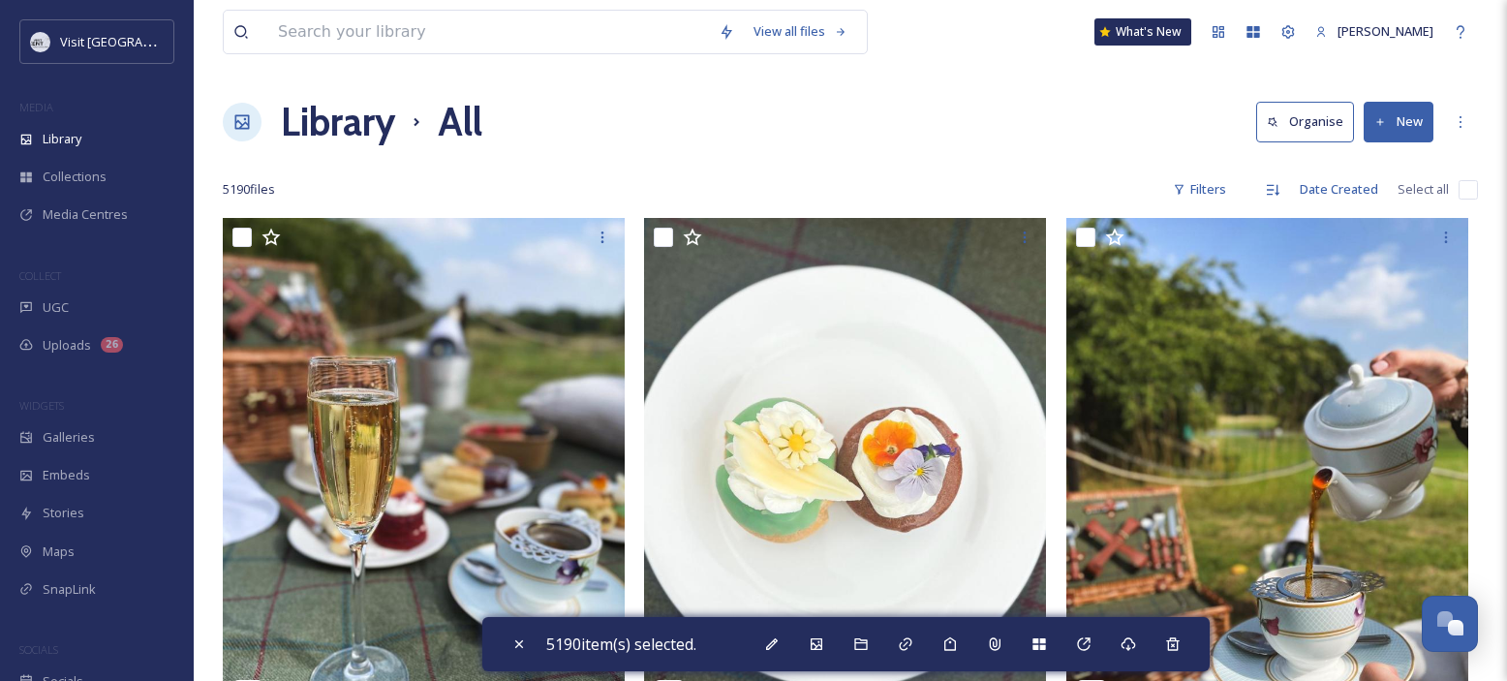
checkbox input "false"
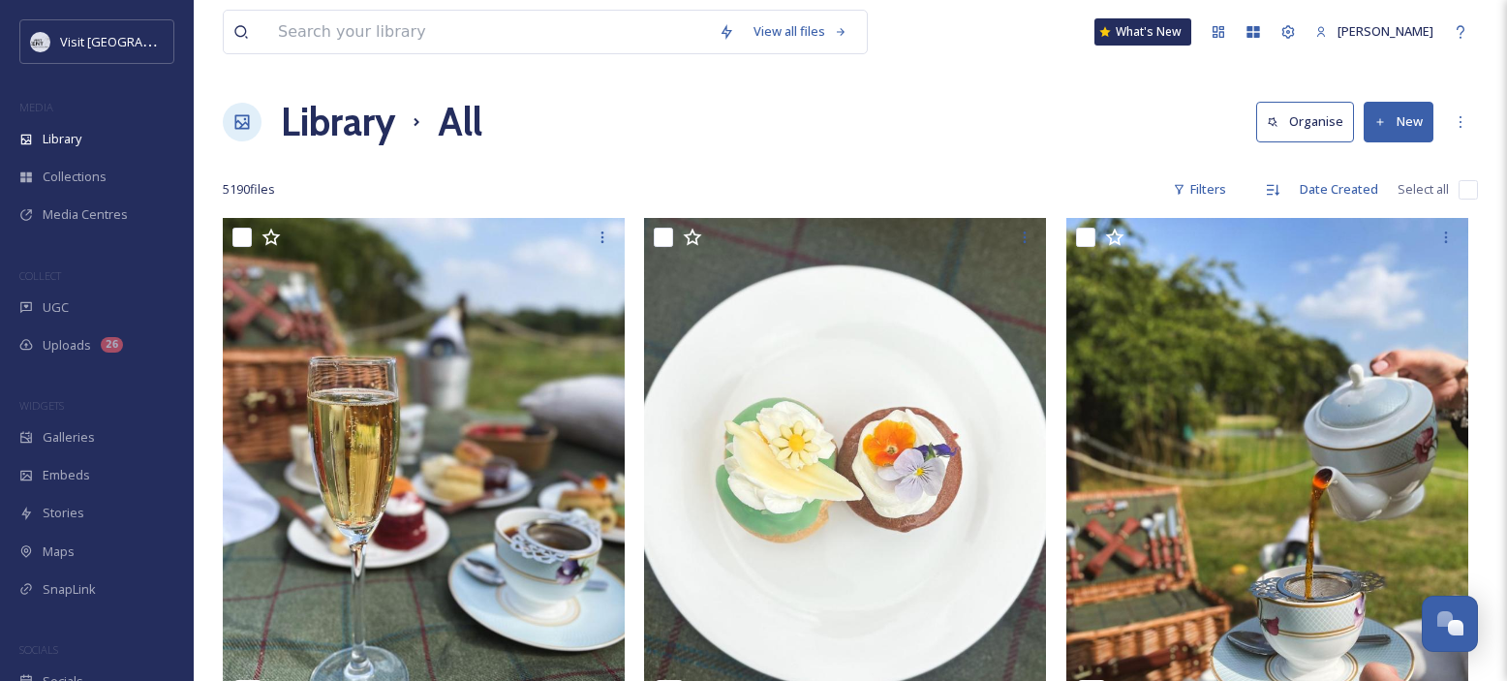
click at [1467, 180] on input "checkbox" at bounding box center [1467, 189] width 19 height 19
click at [1466, 188] on input "checkbox" at bounding box center [1467, 189] width 19 height 19
checkbox input "false"
click at [986, 180] on div "5190 file s Filters Date Created Select all" at bounding box center [850, 189] width 1255 height 38
click at [345, 116] on h1 "Library" at bounding box center [338, 122] width 114 height 58
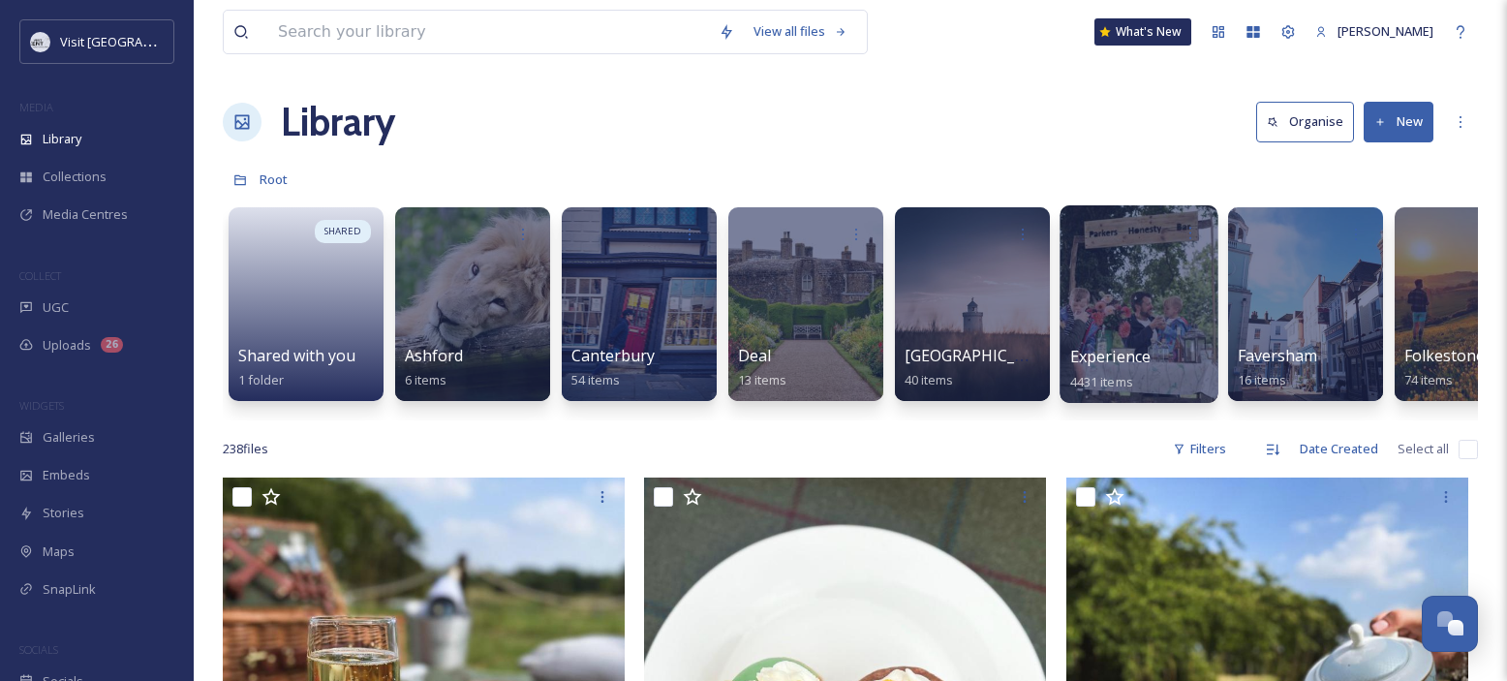
click at [1128, 310] on div at bounding box center [1138, 304] width 158 height 198
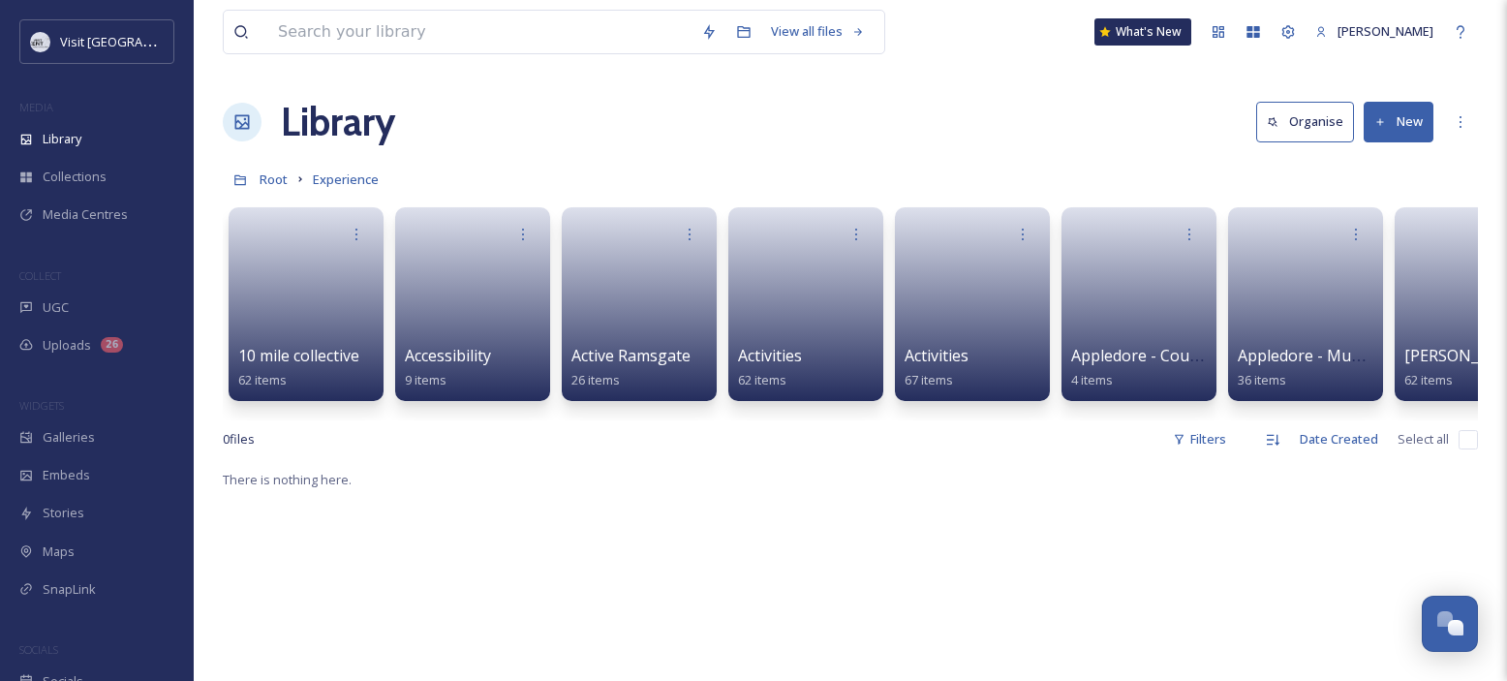
click at [1466, 436] on div "0 file s Filters Date Created Select all" at bounding box center [850, 439] width 1255 height 38
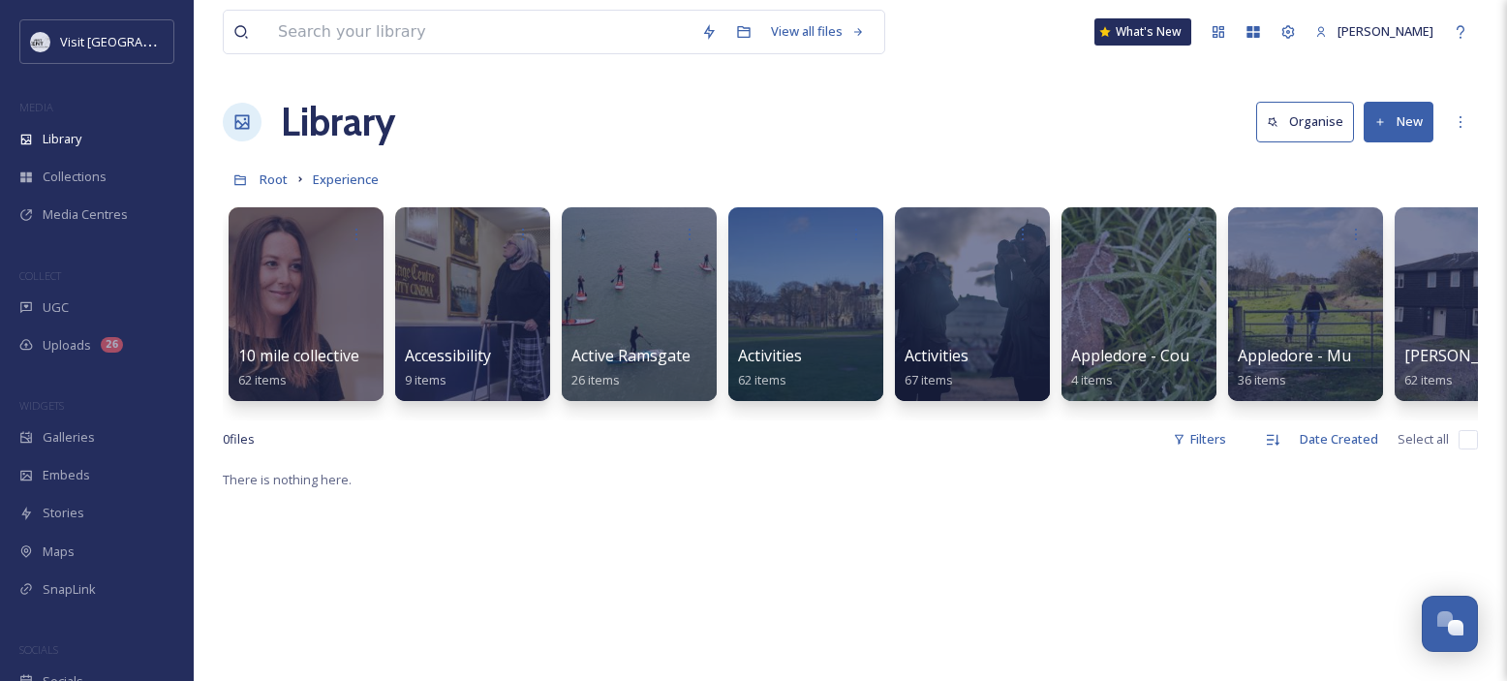
click at [1466, 449] on input "checkbox" at bounding box center [1467, 439] width 19 height 19
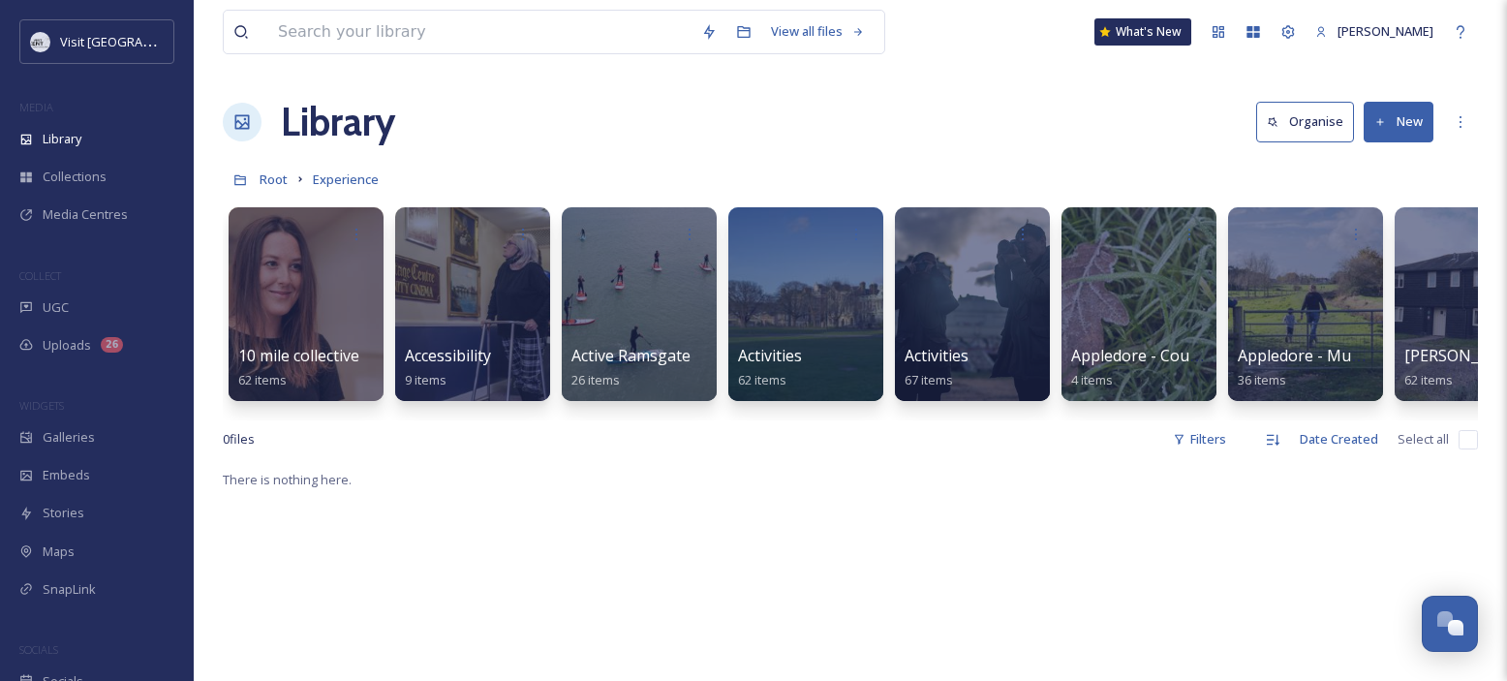
click at [1466, 449] on input "checkbox" at bounding box center [1467, 439] width 19 height 19
checkbox input "false"
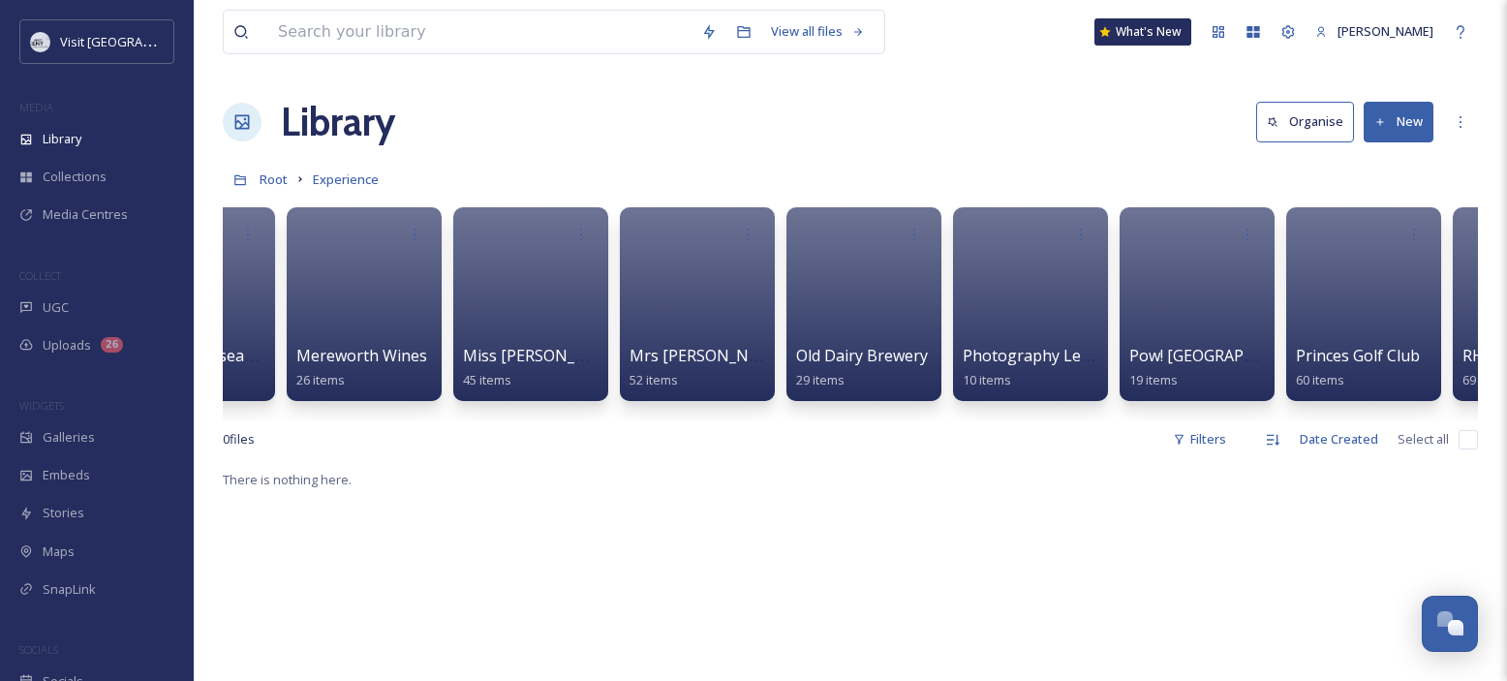
scroll to position [0, 12195]
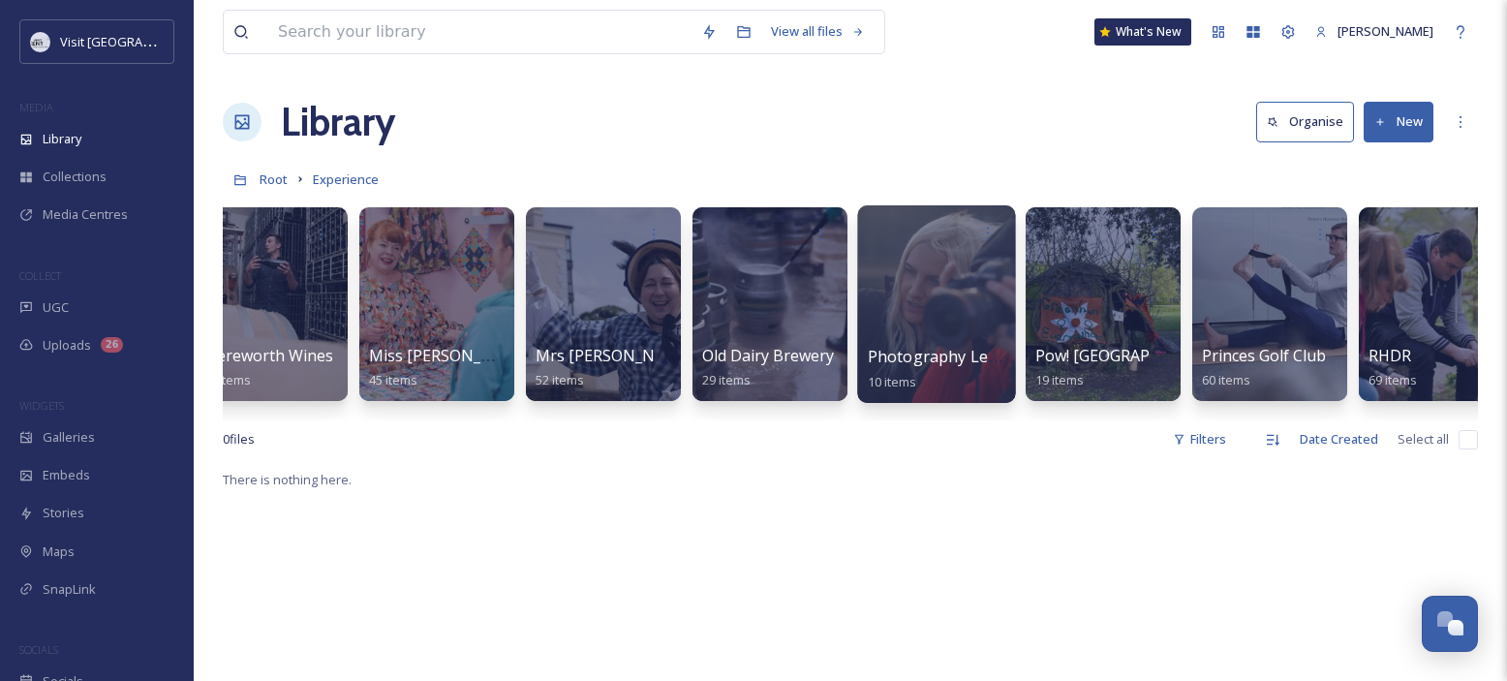
click at [926, 281] on div at bounding box center [936, 304] width 158 height 198
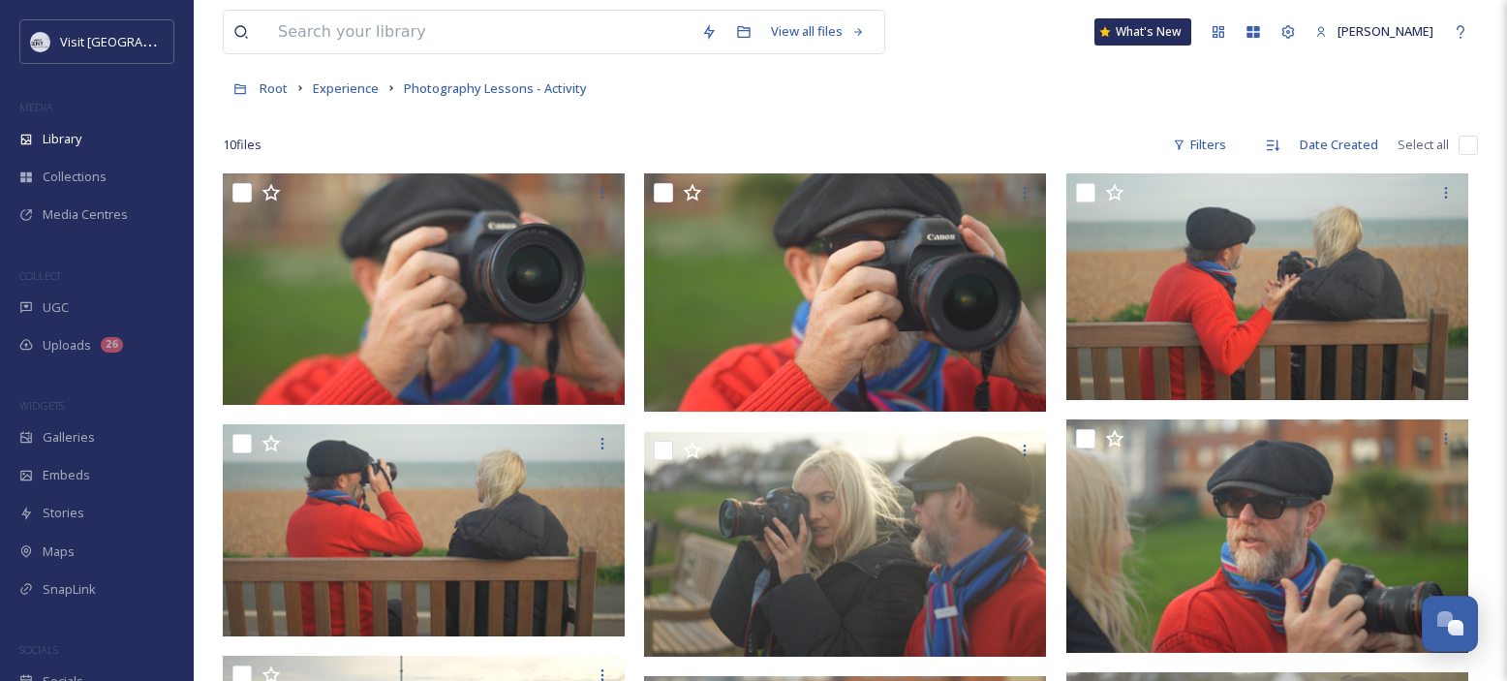
scroll to position [106, 0]
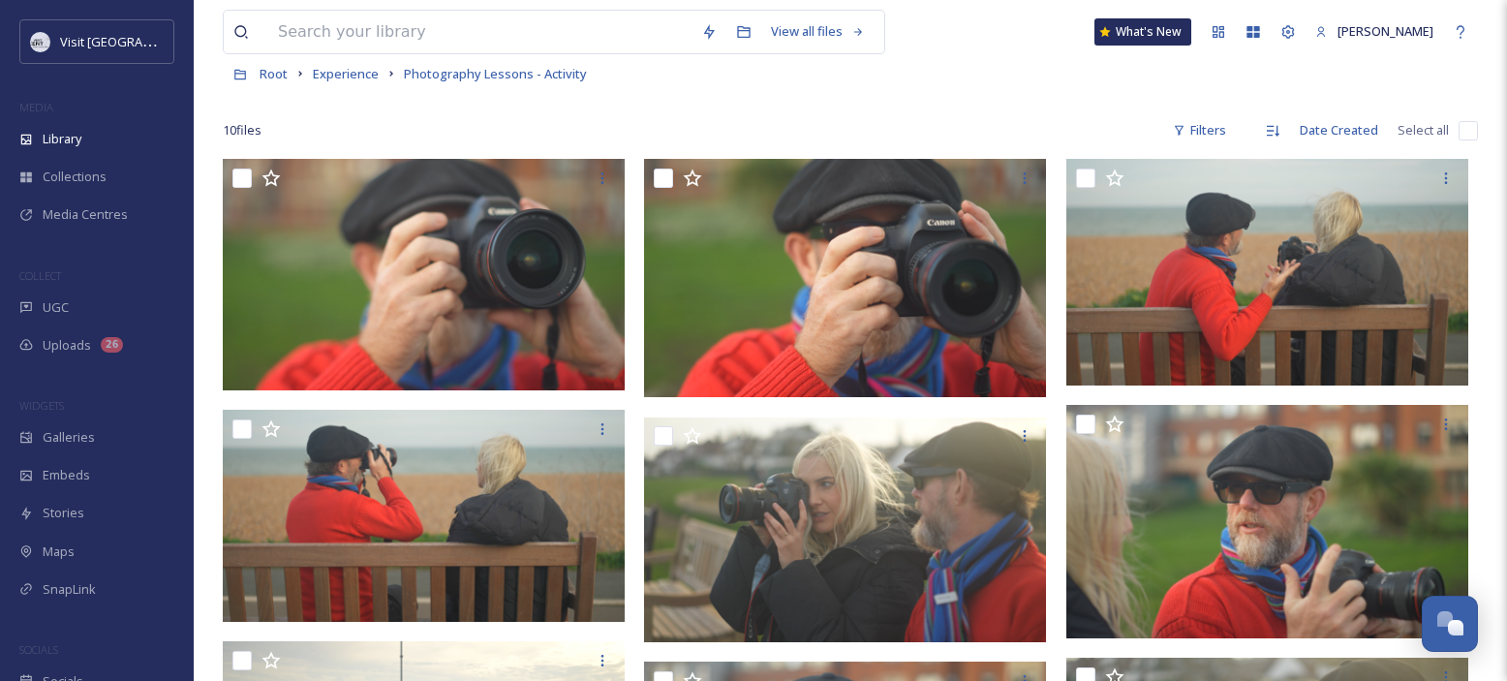
click at [1469, 129] on input "checkbox" at bounding box center [1467, 130] width 19 height 19
checkbox input "true"
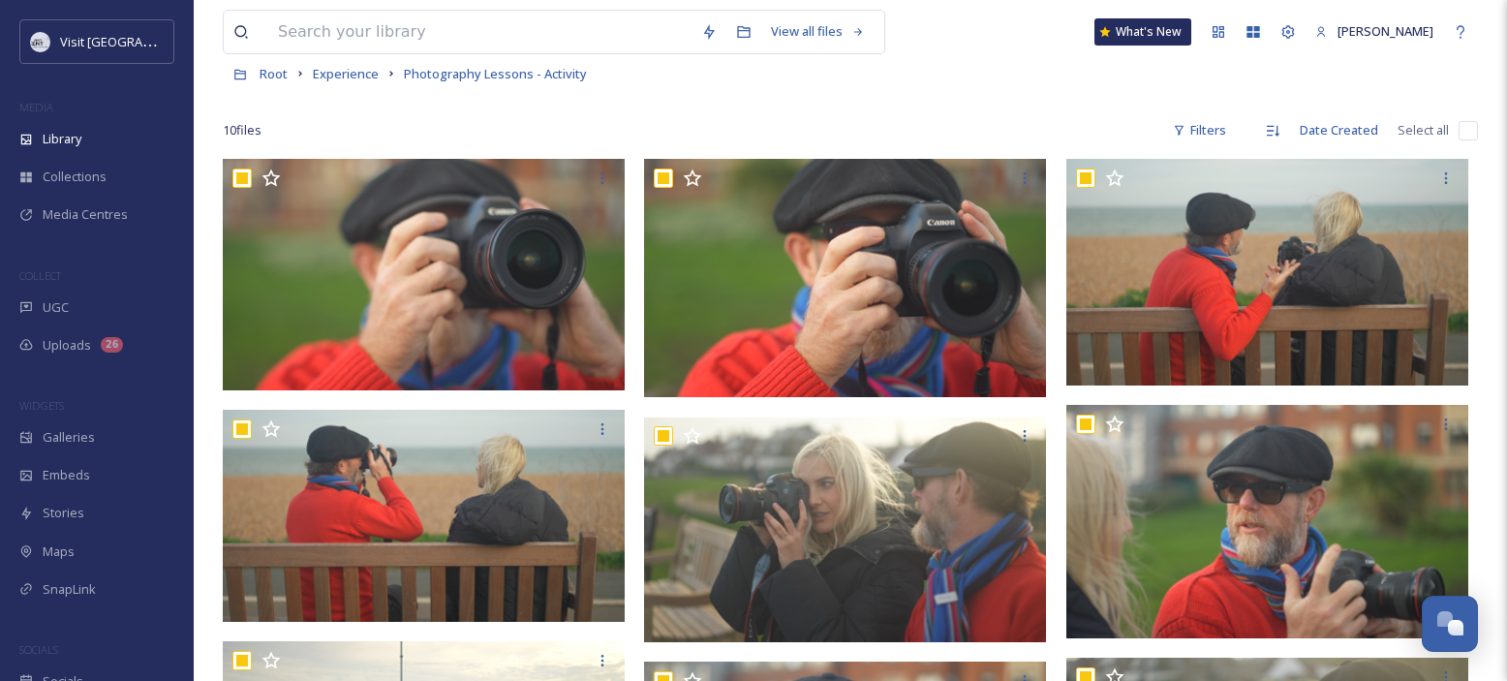
checkbox input "true"
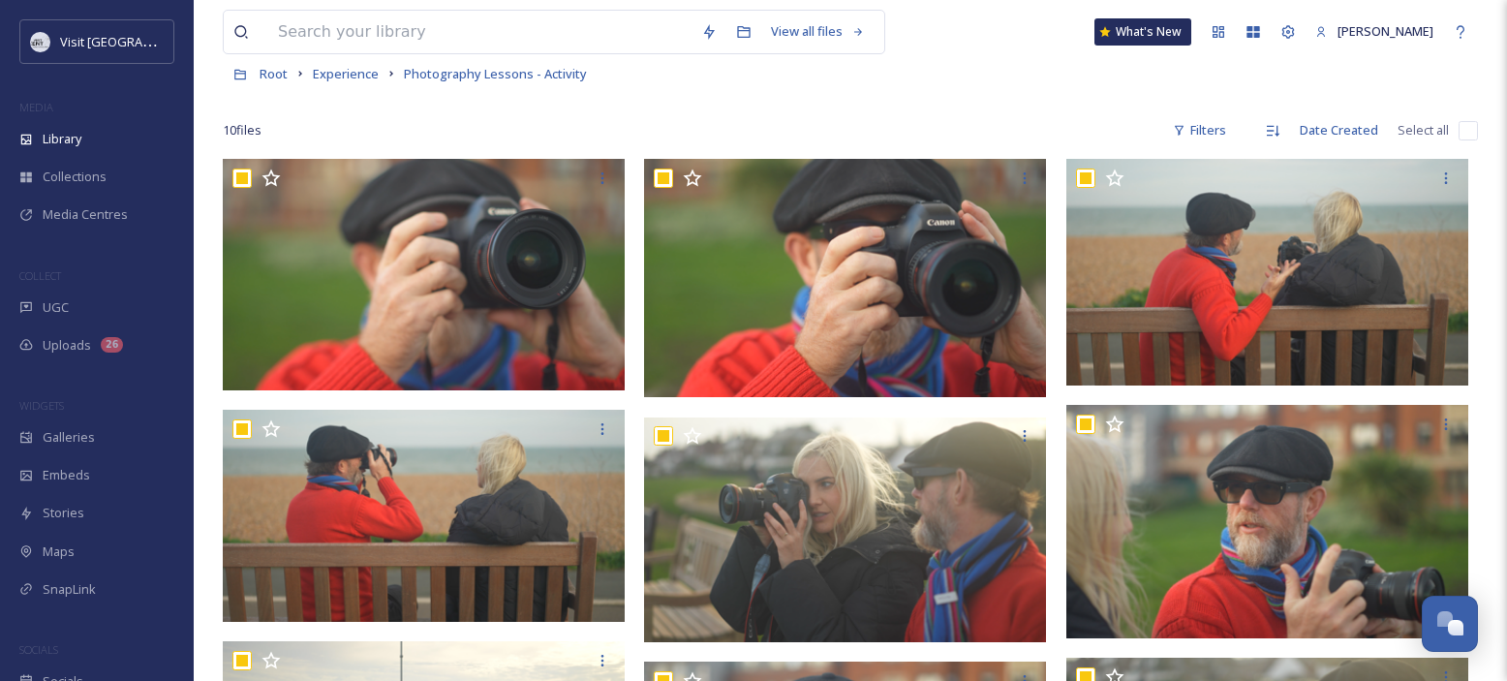
checkbox input "true"
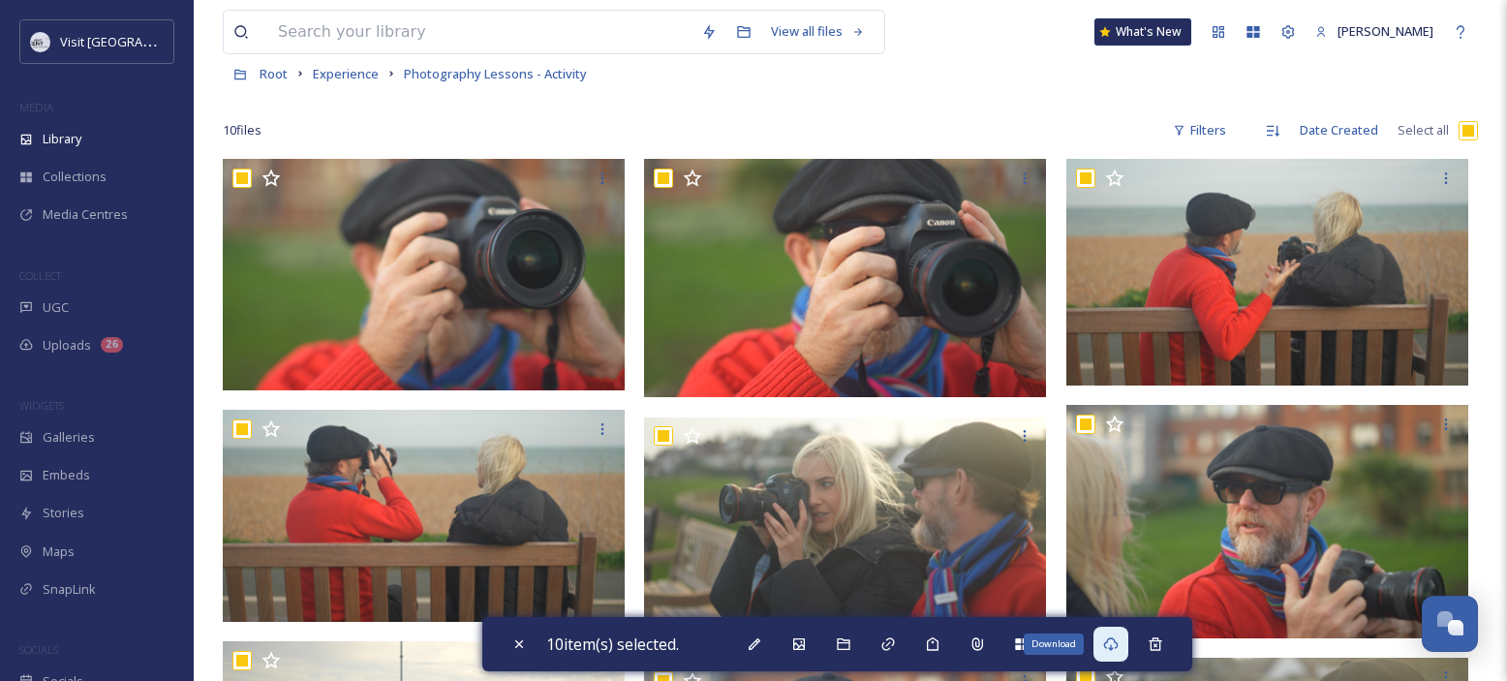
click at [1112, 642] on icon at bounding box center [1111, 644] width 15 height 14
click at [336, 77] on span "Experience" at bounding box center [346, 73] width 66 height 17
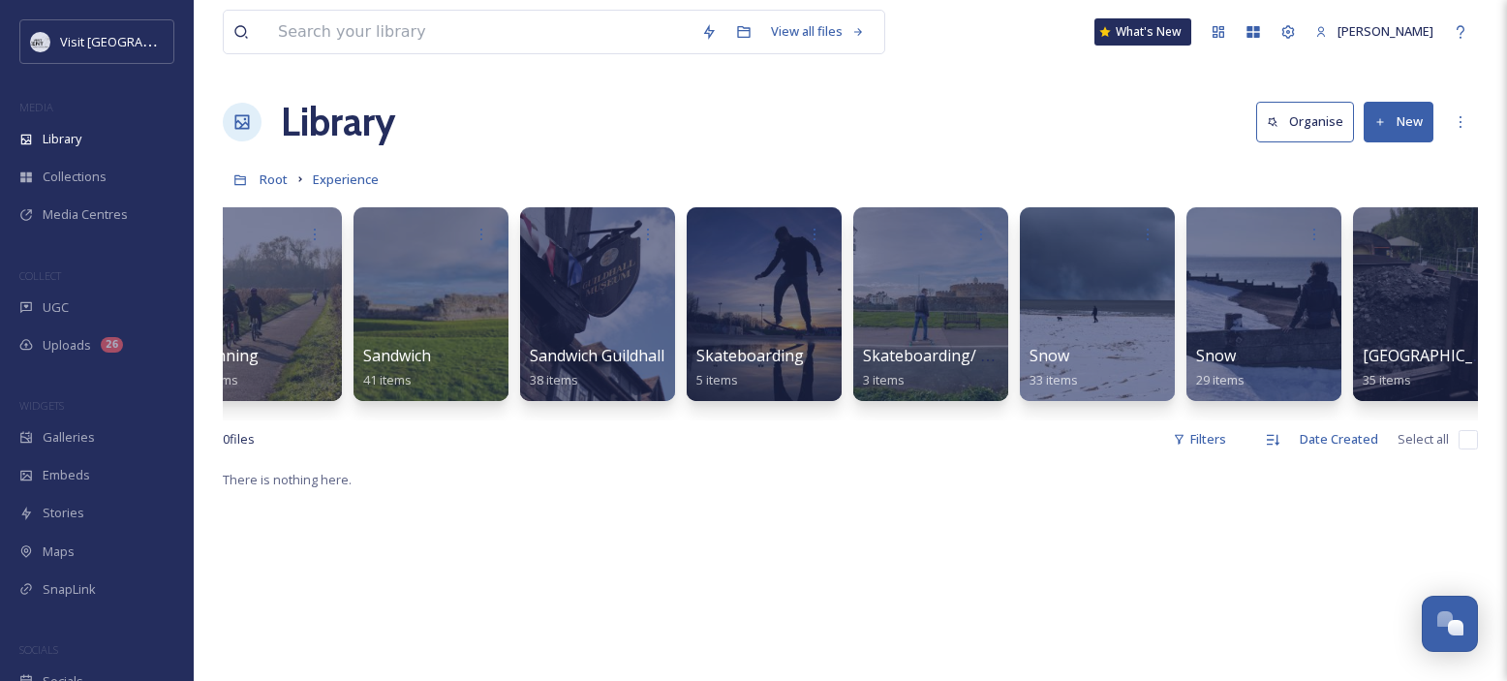
scroll to position [0, 14064]
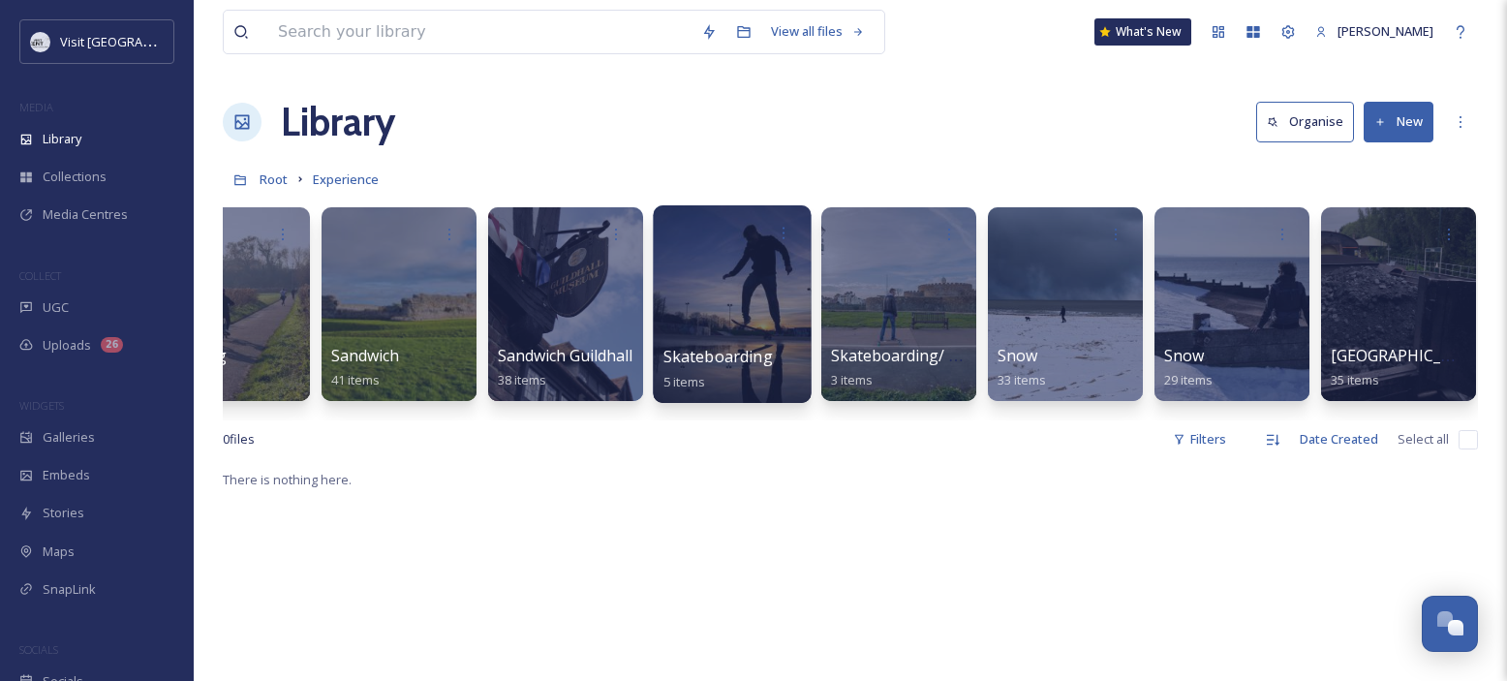
click at [726, 291] on div at bounding box center [732, 304] width 158 height 198
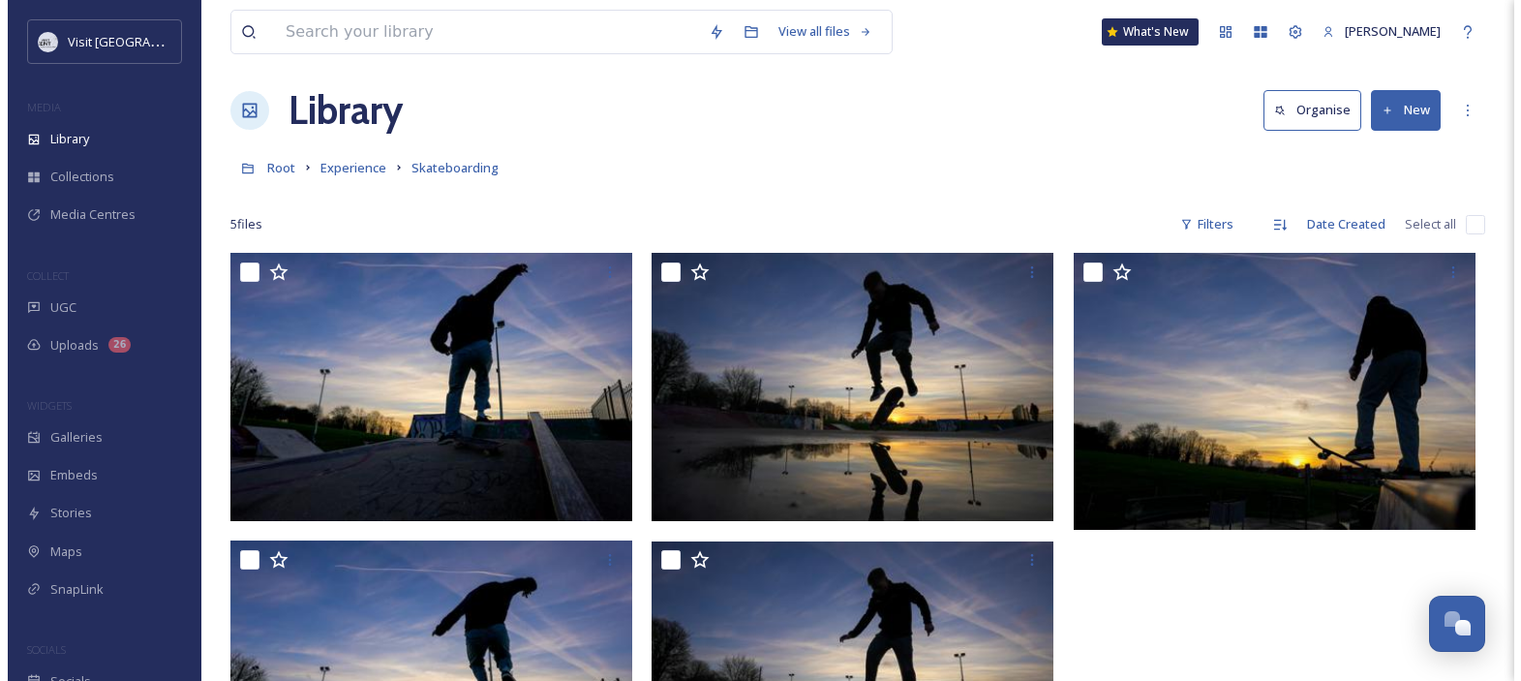
scroll to position [8, 0]
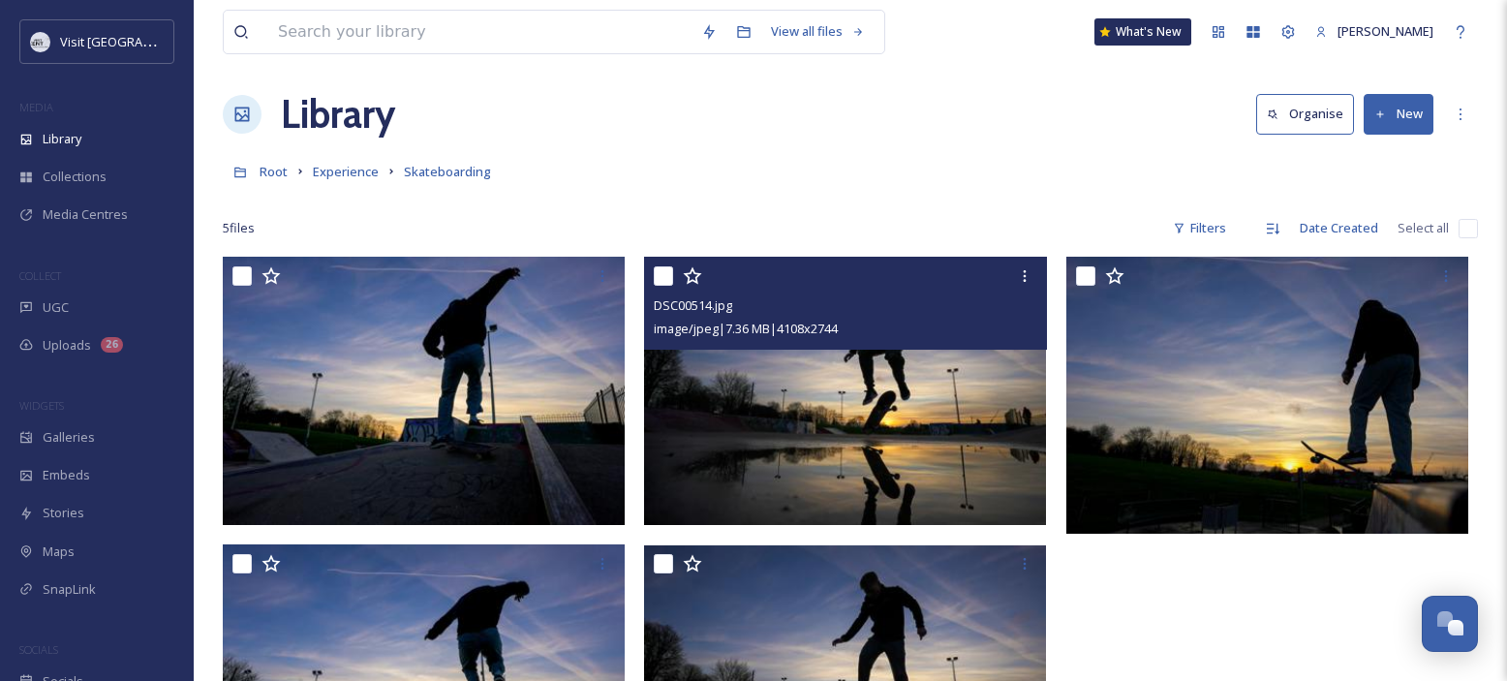
click at [903, 435] on img at bounding box center [845, 391] width 402 height 268
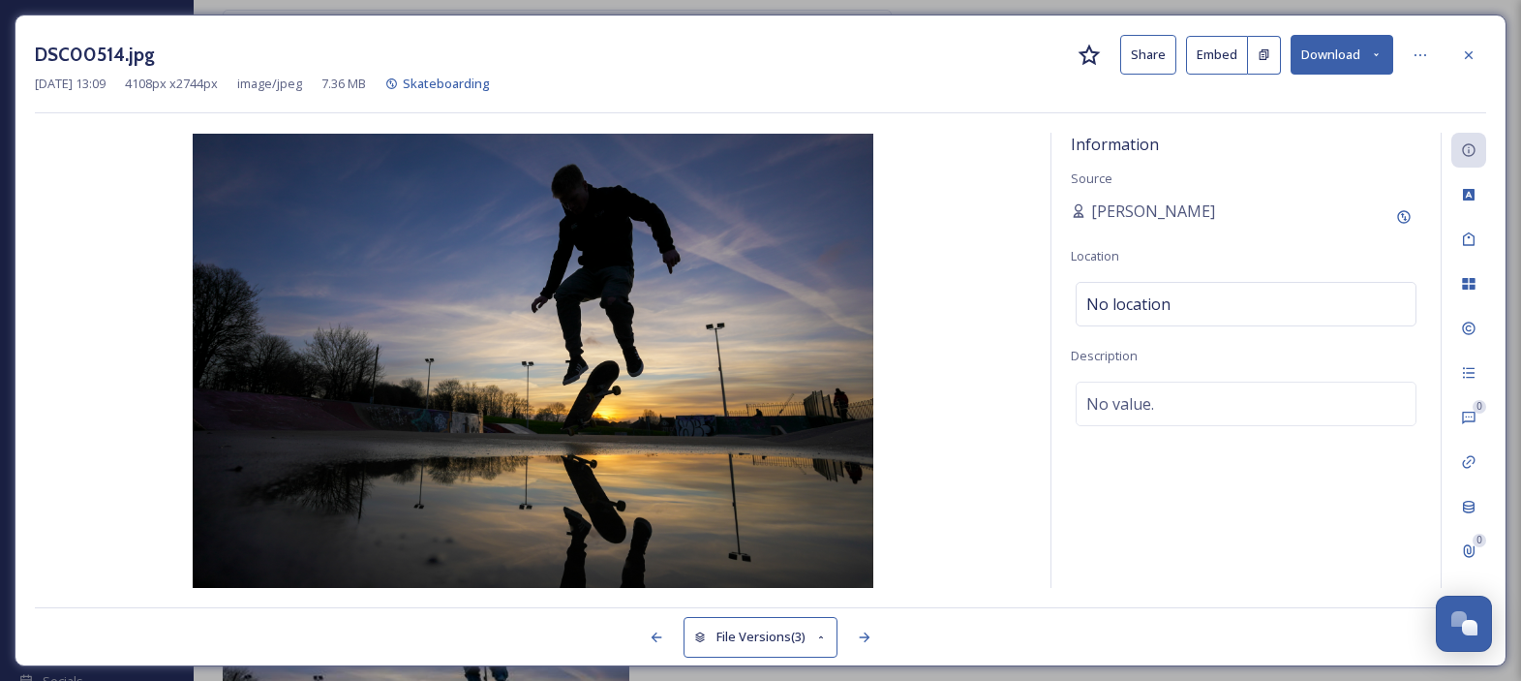
click at [1325, 49] on button "Download" at bounding box center [1342, 55] width 103 height 40
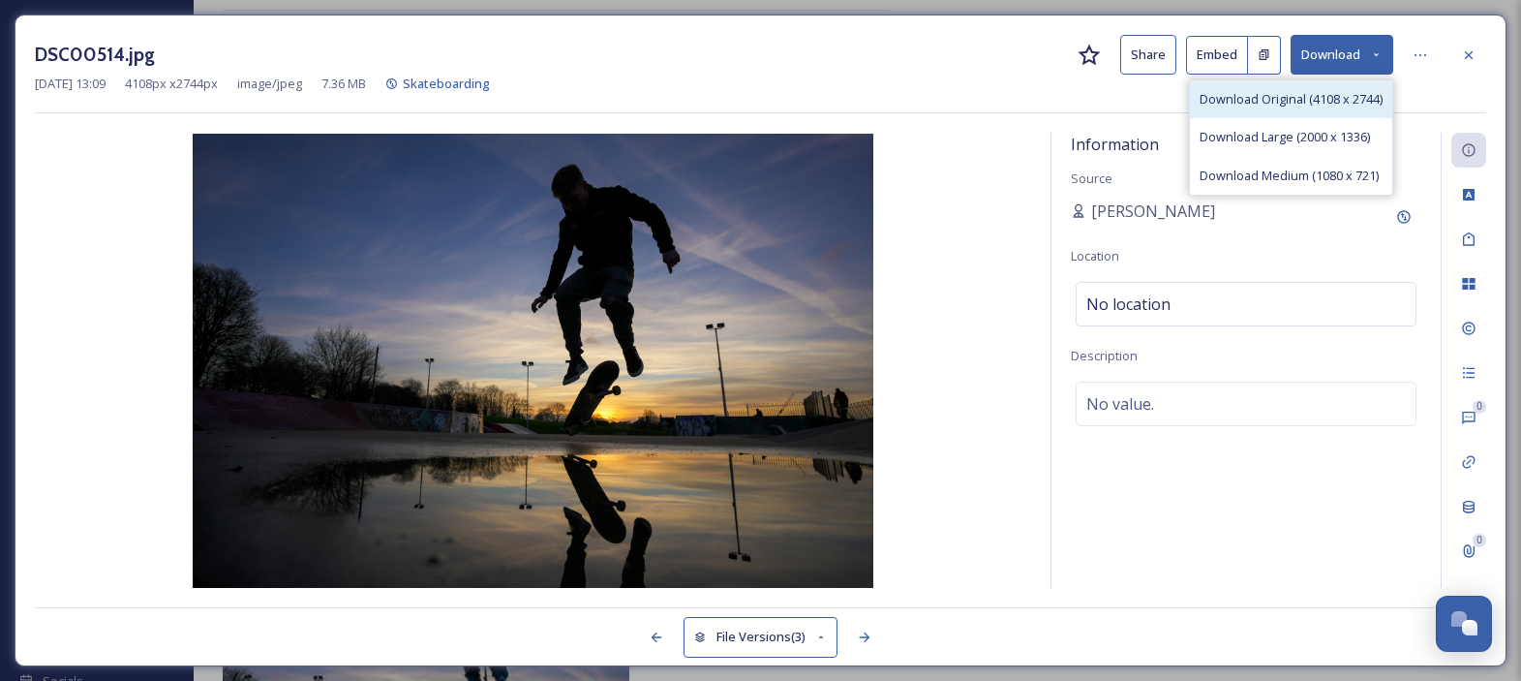
click at [1246, 82] on div "Download Original (4108 x 2744)" at bounding box center [1291, 99] width 202 height 38
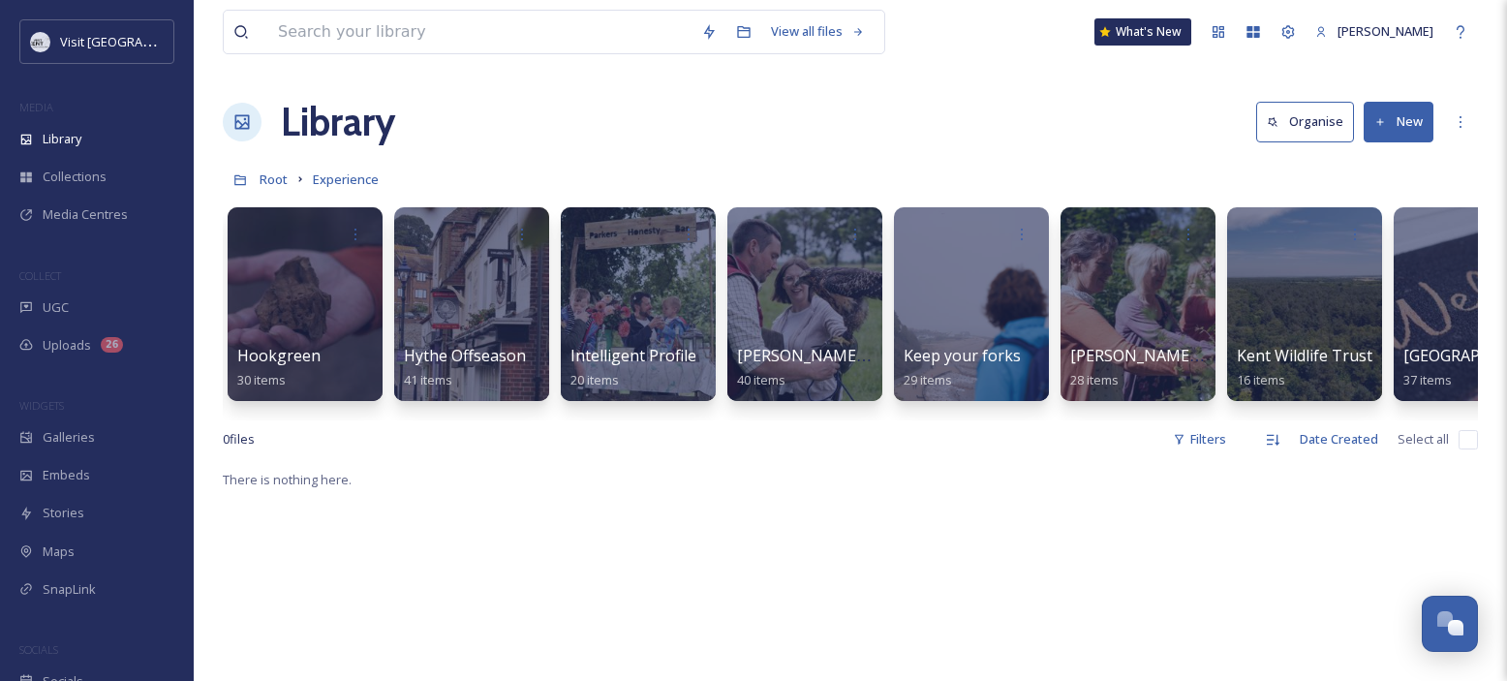
scroll to position [0, 10188]
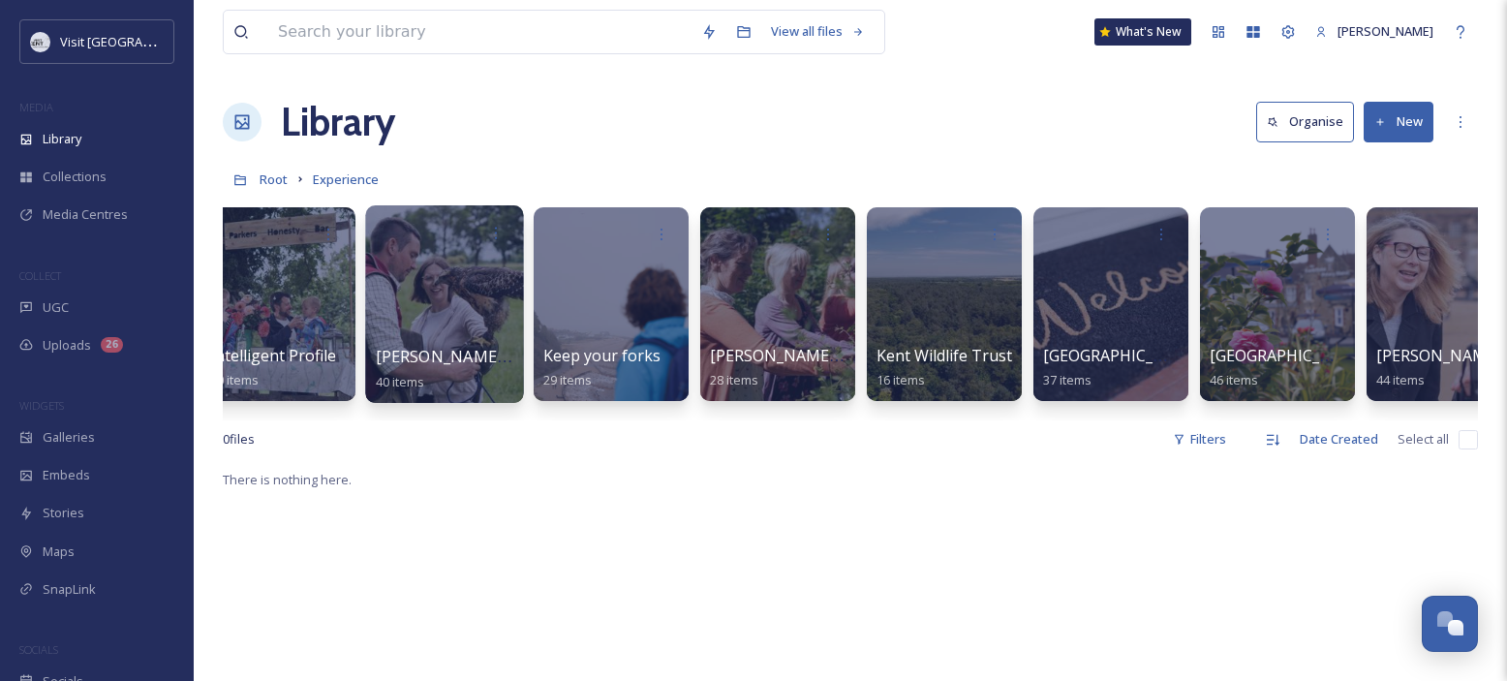
click at [440, 299] on div at bounding box center [444, 304] width 158 height 198
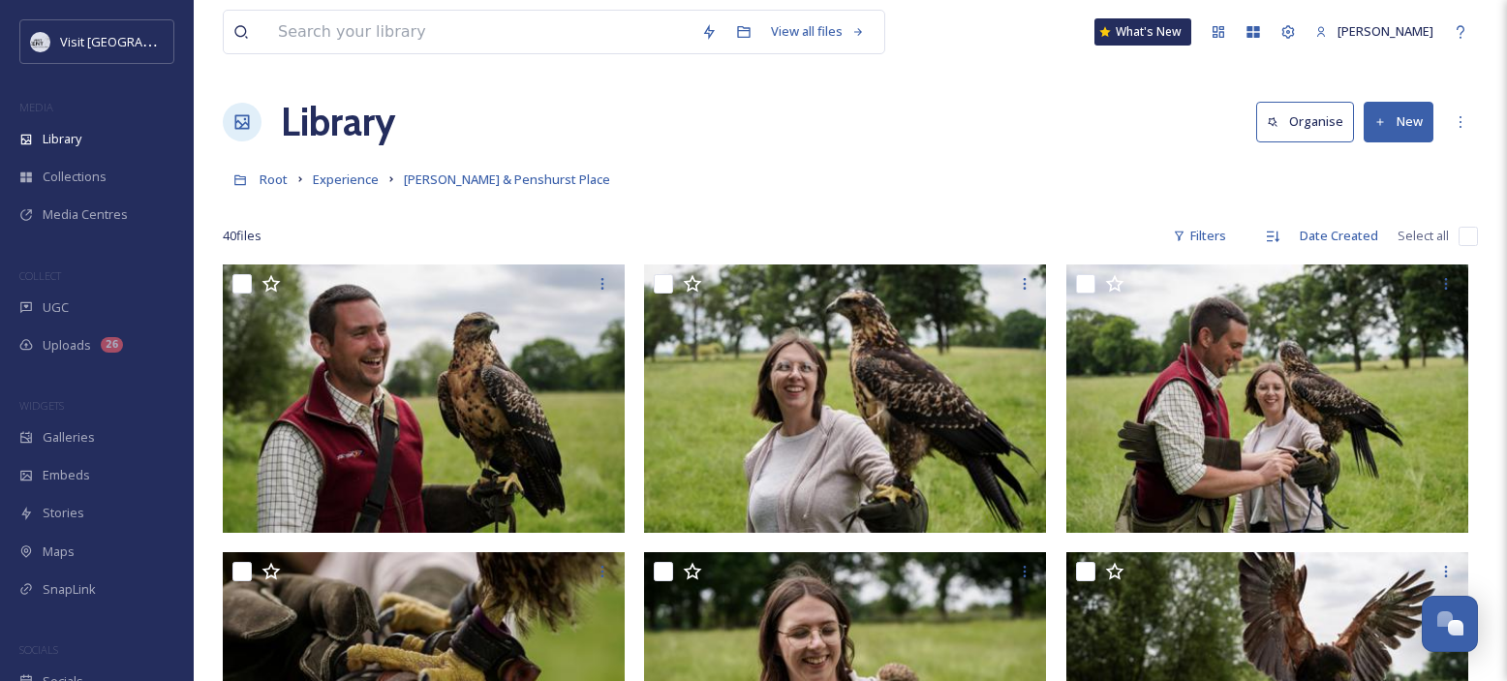
click at [824, 136] on div "Library Organise New" at bounding box center [850, 122] width 1255 height 58
